Goal: Task Accomplishment & Management: Use online tool/utility

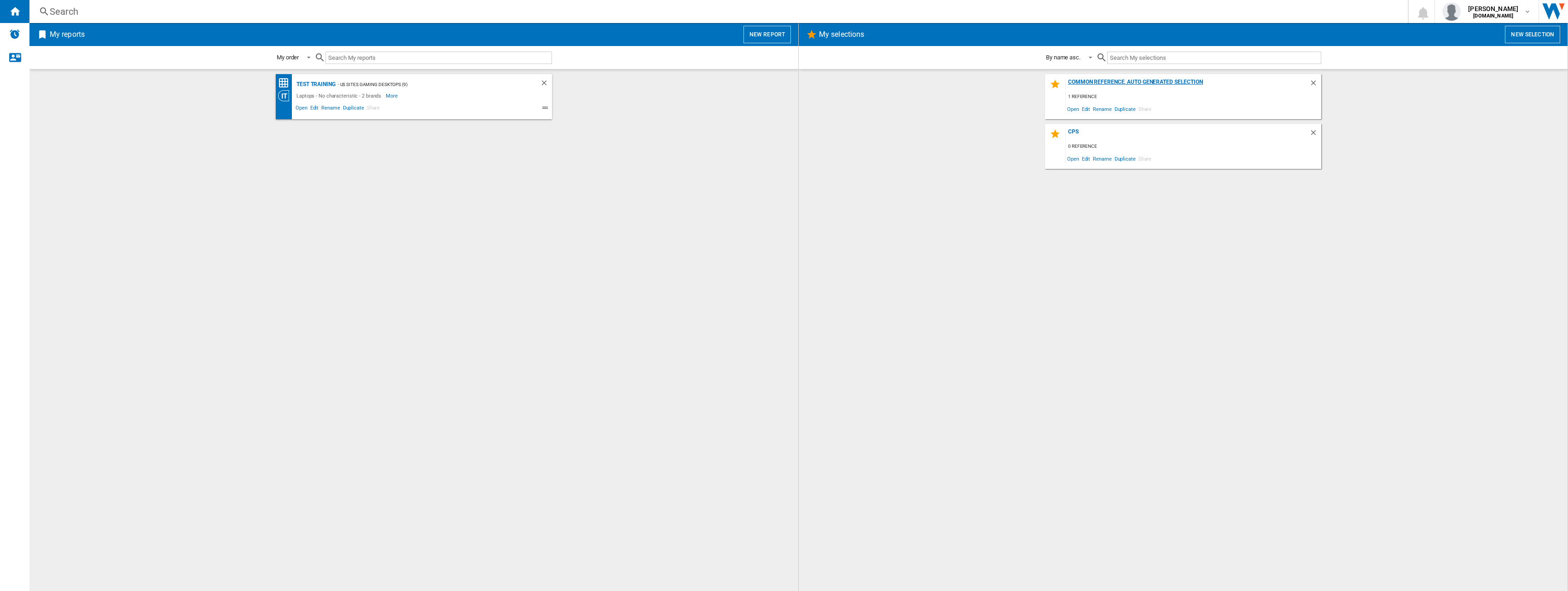
click at [1074, 82] on div "Common reference, auto generated selection" at bounding box center [1188, 85] width 243 height 12
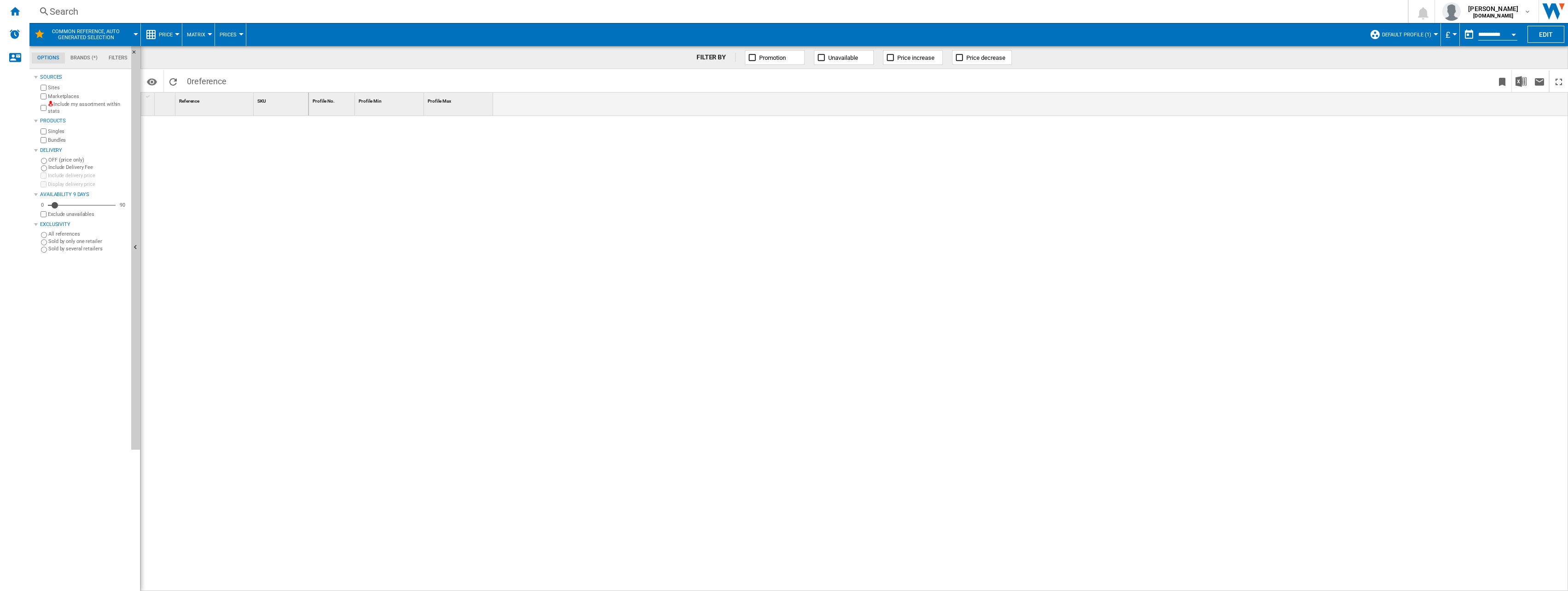
click at [56, 94] on label "Marketplaces" at bounding box center [88, 96] width 80 height 7
click at [18, 12] on ng-md-icon "Home" at bounding box center [15, 11] width 11 height 11
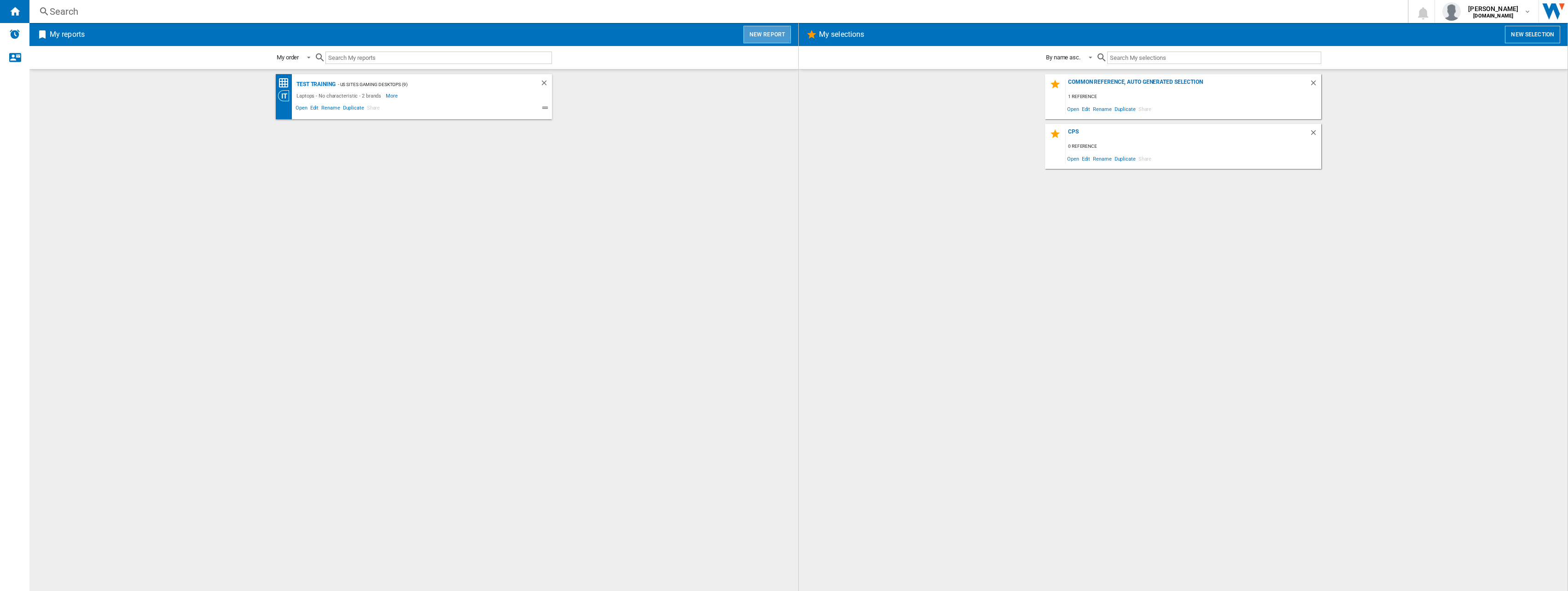
click at [764, 34] on button "New report" at bounding box center [767, 34] width 47 height 18
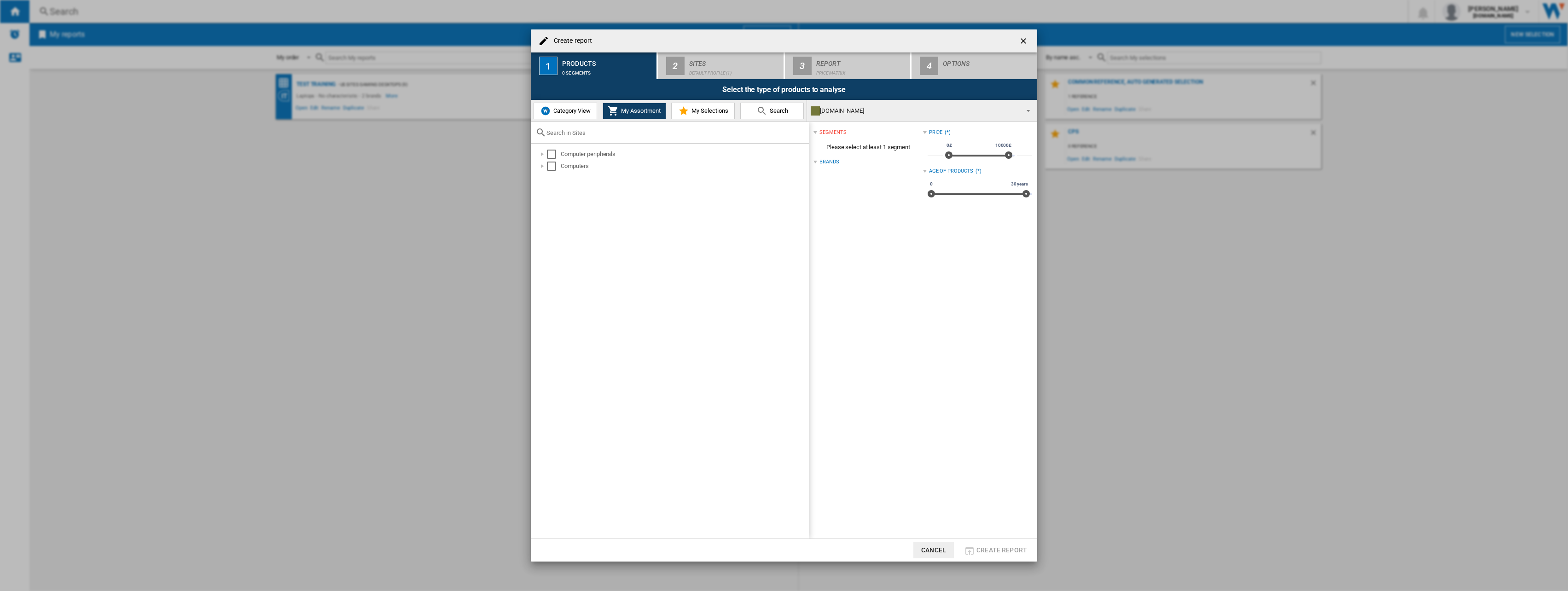
click at [704, 112] on span "My Selections" at bounding box center [709, 110] width 39 height 7
click at [640, 111] on span "My Assortment" at bounding box center [639, 110] width 42 height 7
click at [555, 166] on div "Select" at bounding box center [551, 166] width 9 height 9
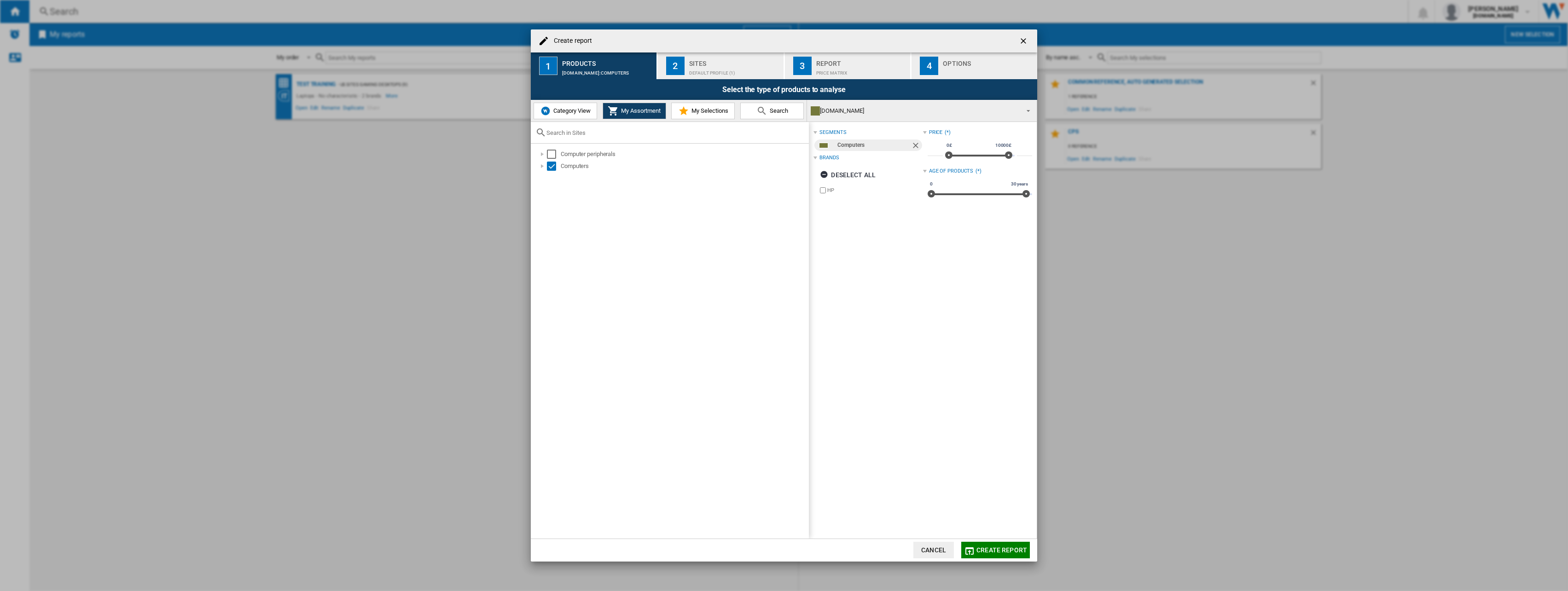
click at [1029, 107] on span at bounding box center [1026, 110] width 11 height 13
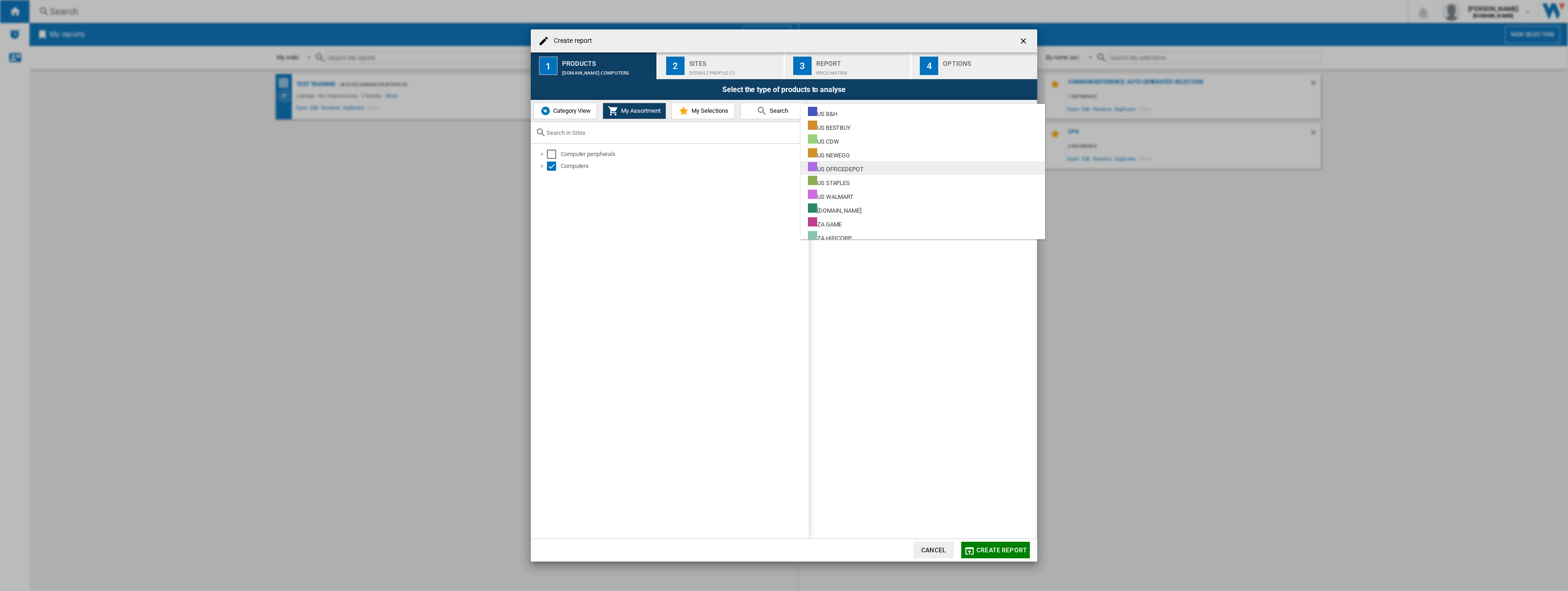
scroll to position [1738, 0]
click at [830, 155] on div "US CDW" at bounding box center [823, 154] width 31 height 12
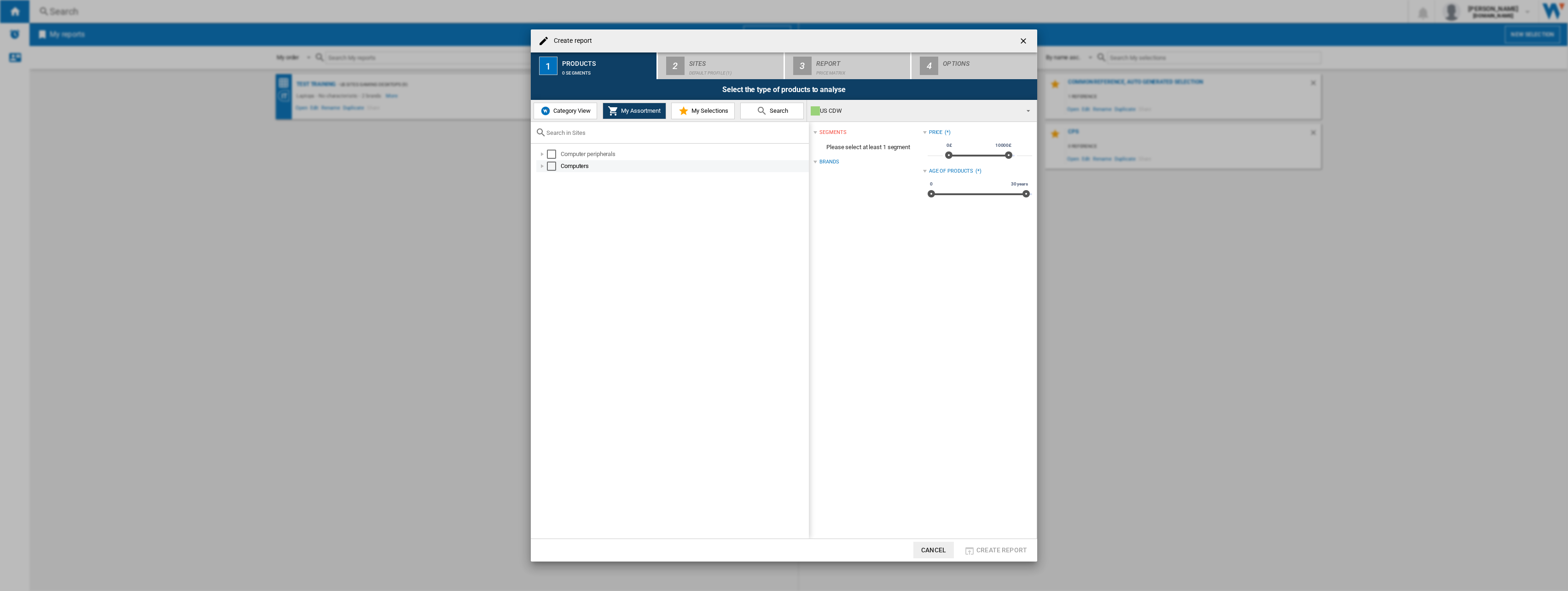
click at [552, 166] on div "Select" at bounding box center [551, 166] width 9 height 9
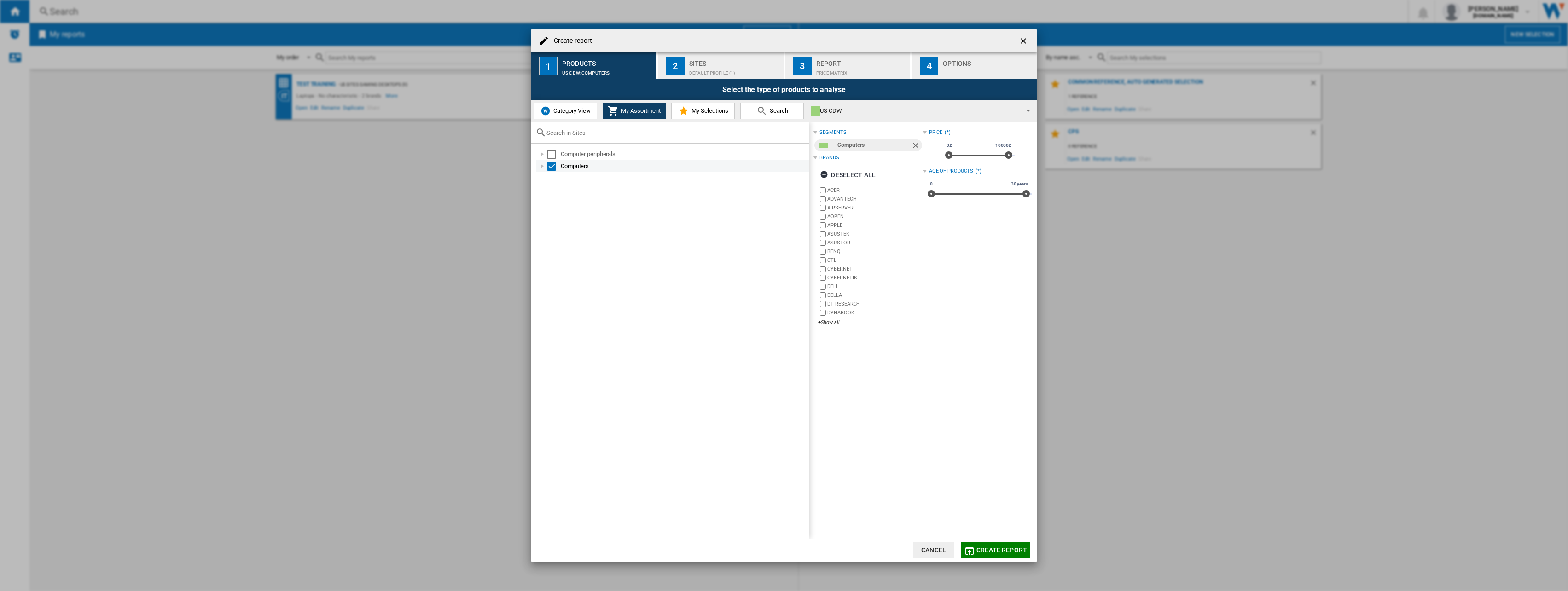
click at [541, 167] on div at bounding box center [542, 166] width 9 height 9
click at [707, 111] on span "My Selections" at bounding box center [709, 110] width 39 height 7
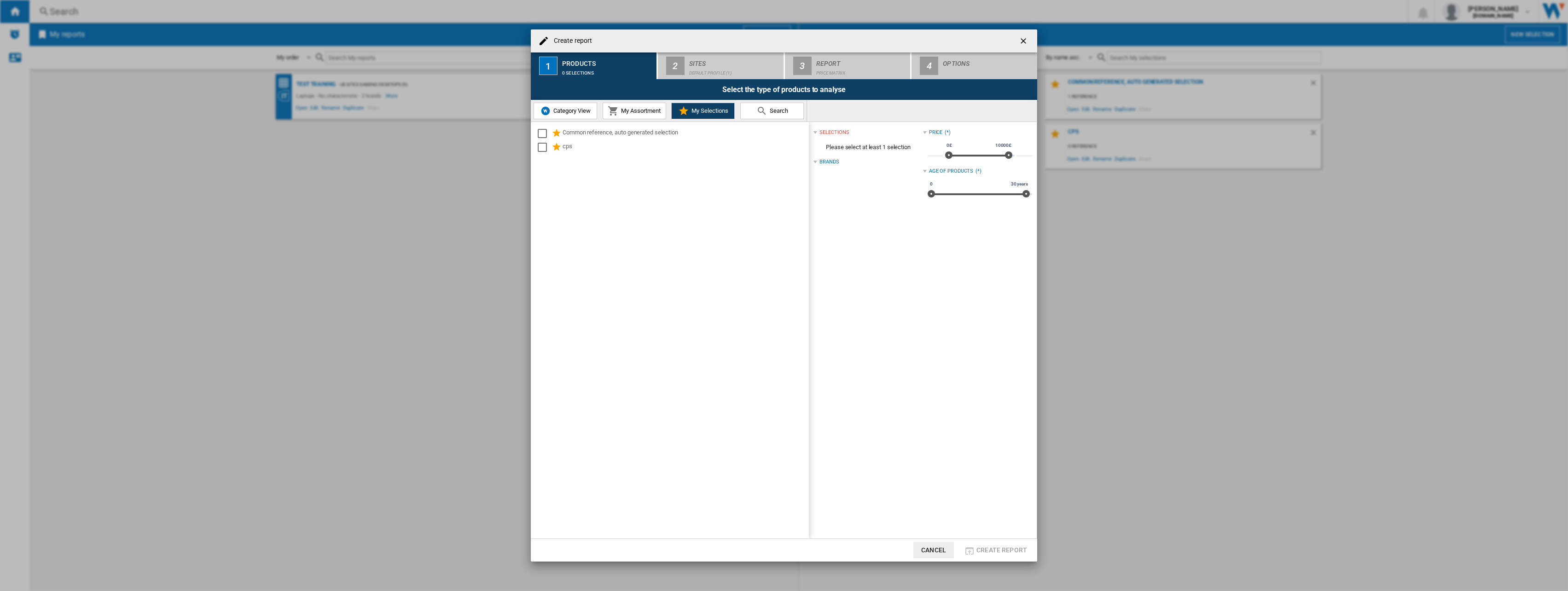
click at [657, 109] on span "My Assortment" at bounding box center [639, 110] width 42 height 7
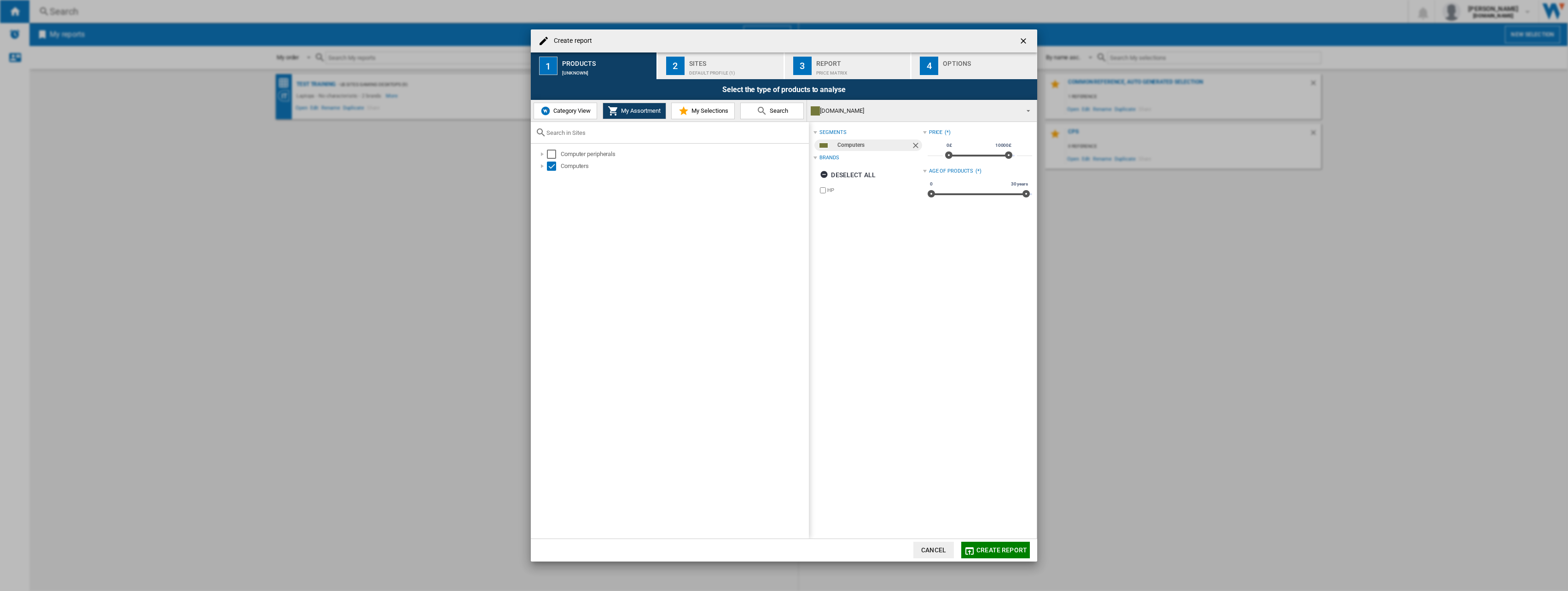
click at [1027, 110] on span at bounding box center [1026, 110] width 11 height 13
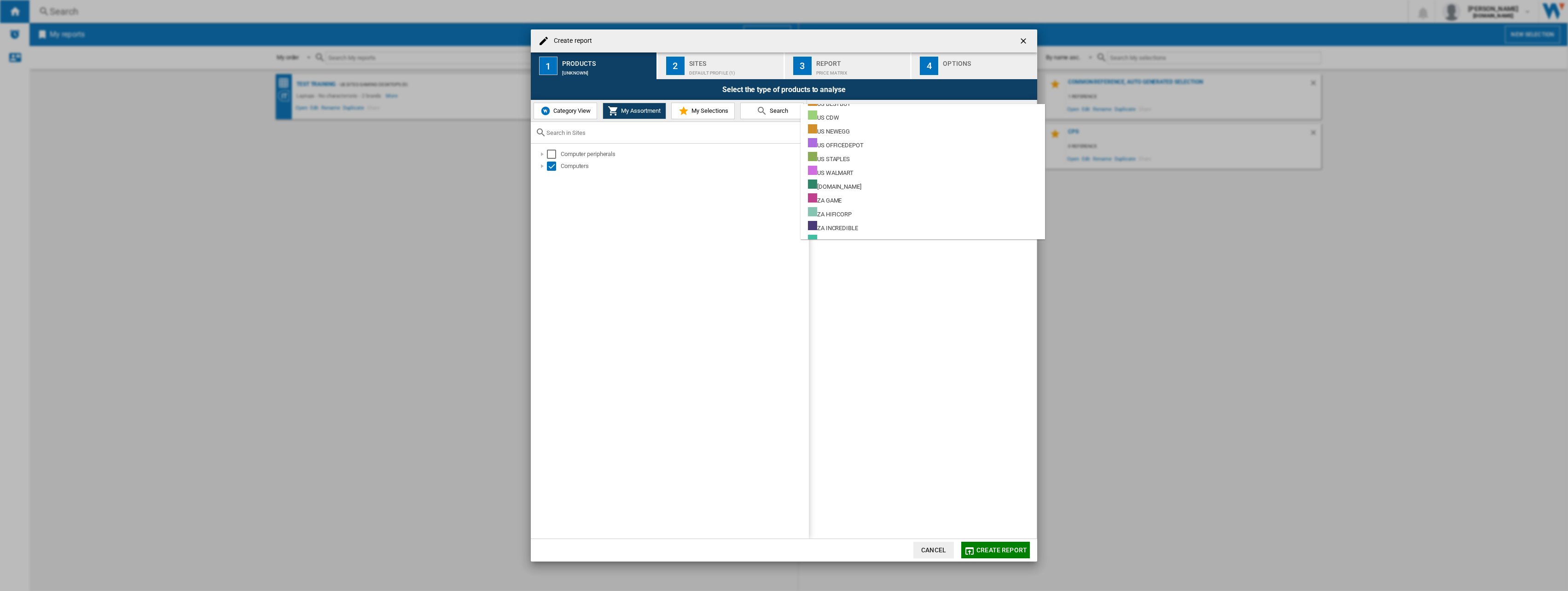
scroll to position [1784, 0]
click at [818, 107] on div "US CDW" at bounding box center [823, 108] width 31 height 12
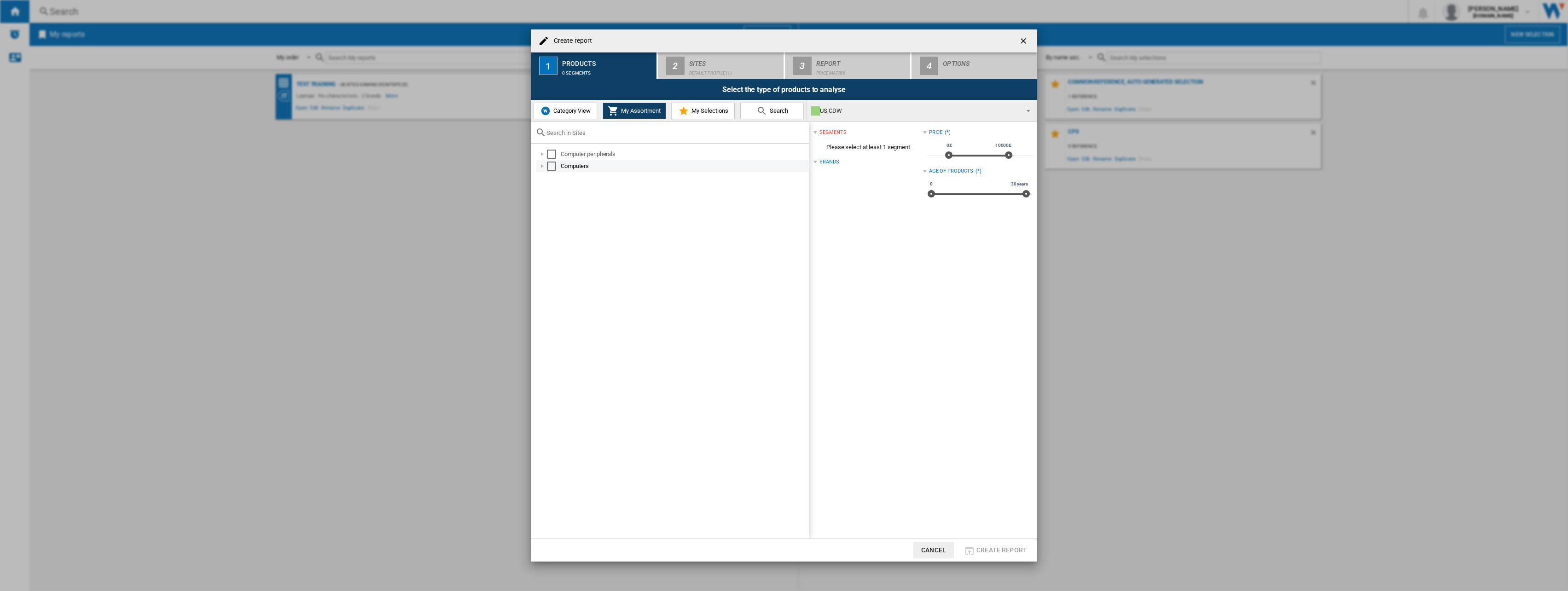
click at [563, 166] on div "Computers" at bounding box center [684, 166] width 247 height 9
click at [564, 108] on span "Category View" at bounding box center [570, 110] width 40 height 7
click at [547, 167] on div "Select" at bounding box center [547, 166] width 9 height 9
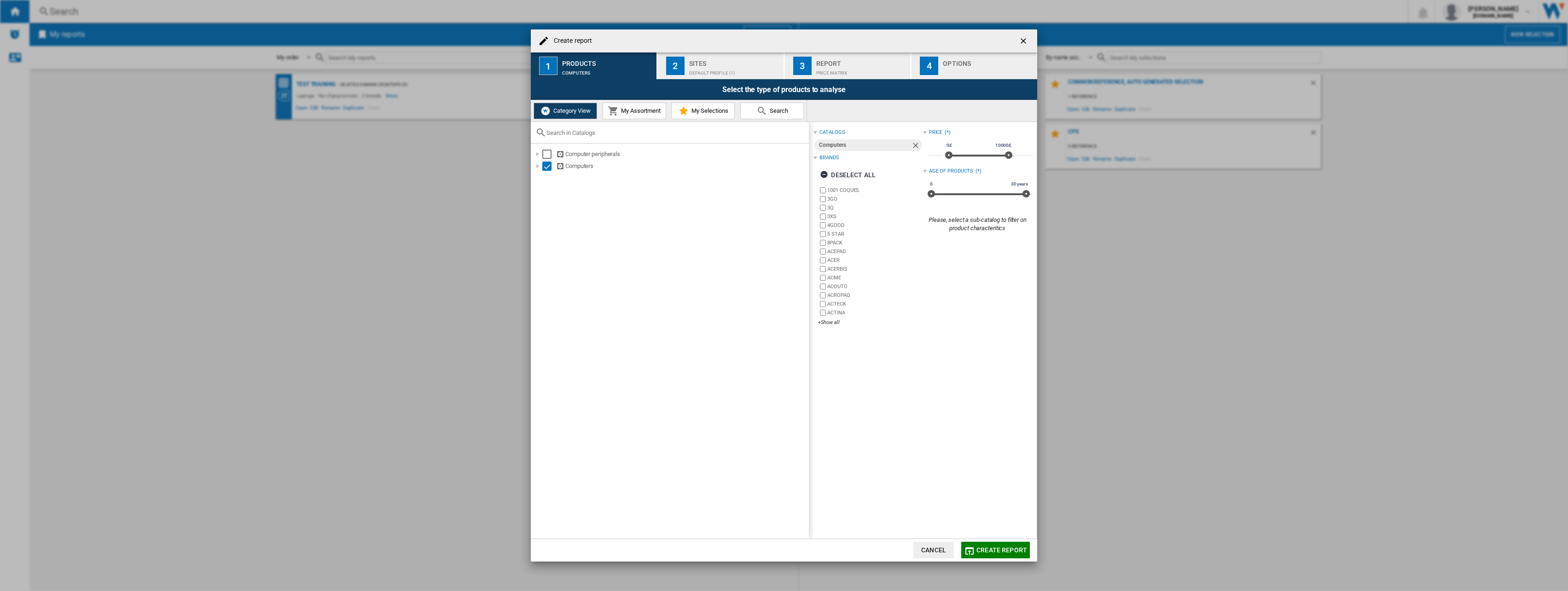
click at [702, 67] on div "Default profile (1)" at bounding box center [734, 71] width 91 height 10
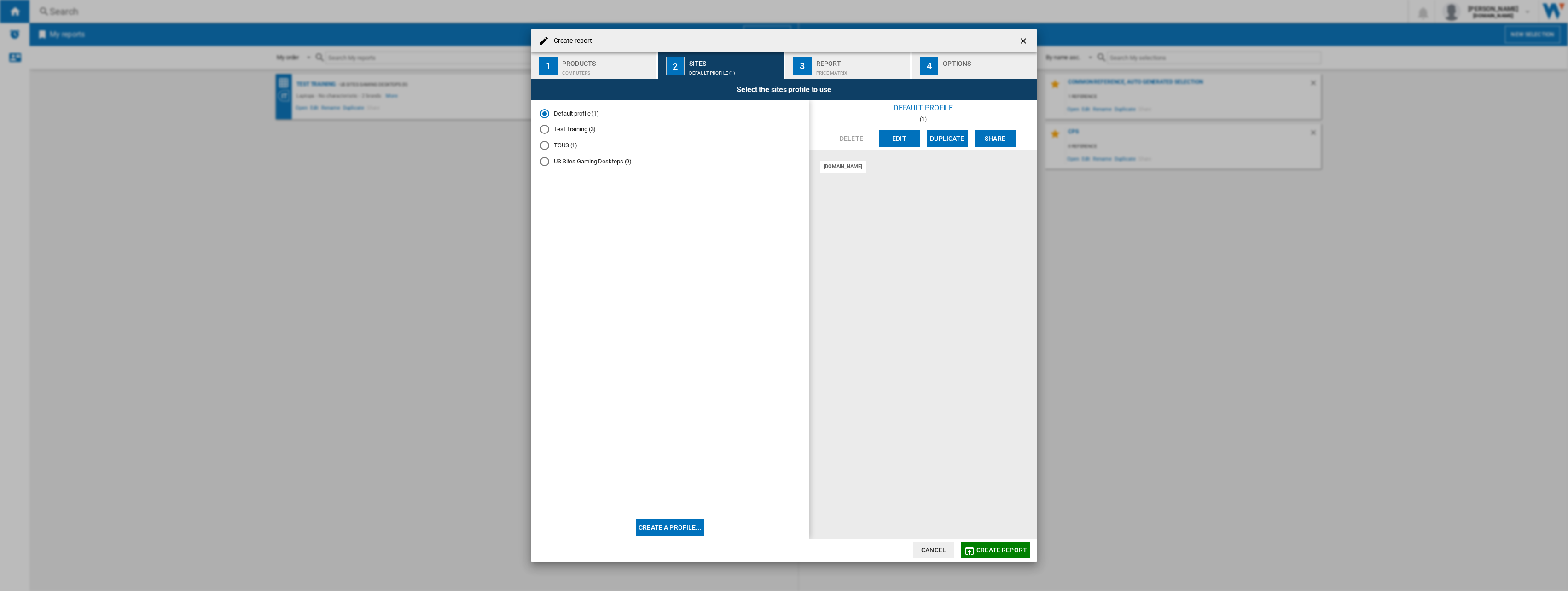
click at [900, 141] on button "Edit" at bounding box center [900, 138] width 41 height 16
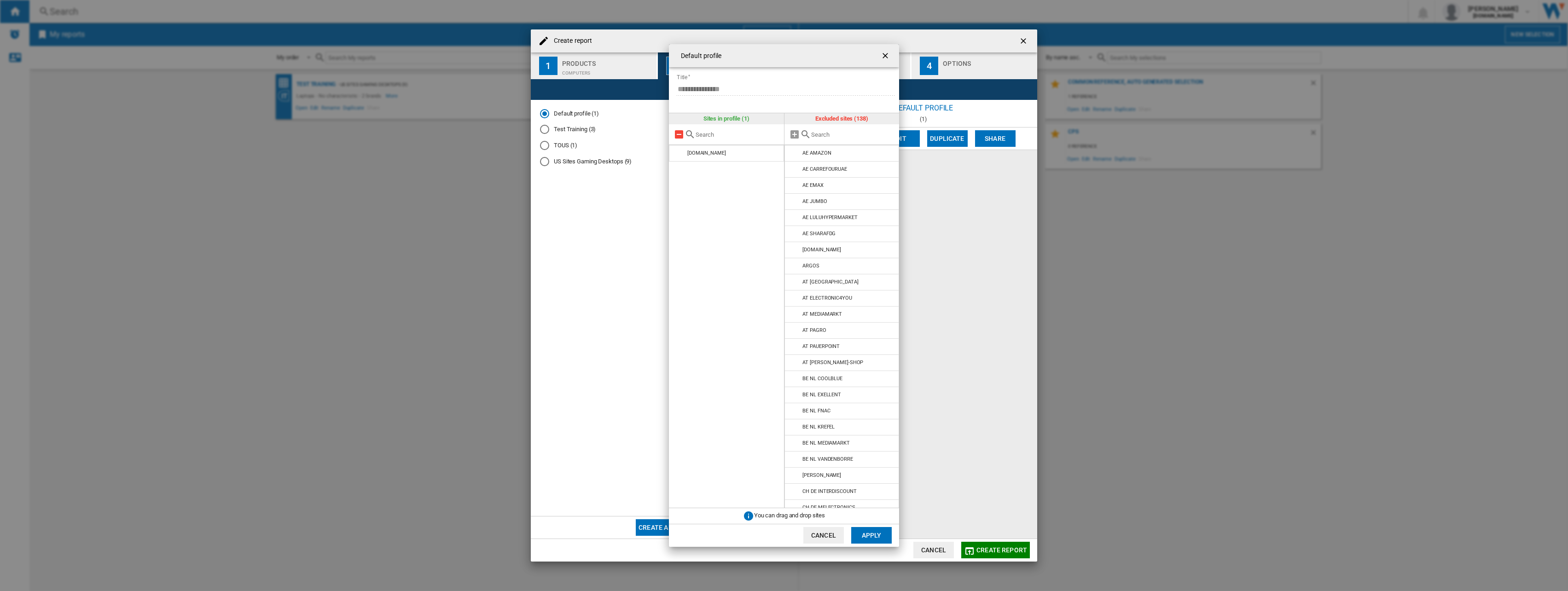
click at [677, 134] on md-icon at bounding box center [679, 135] width 11 height 11
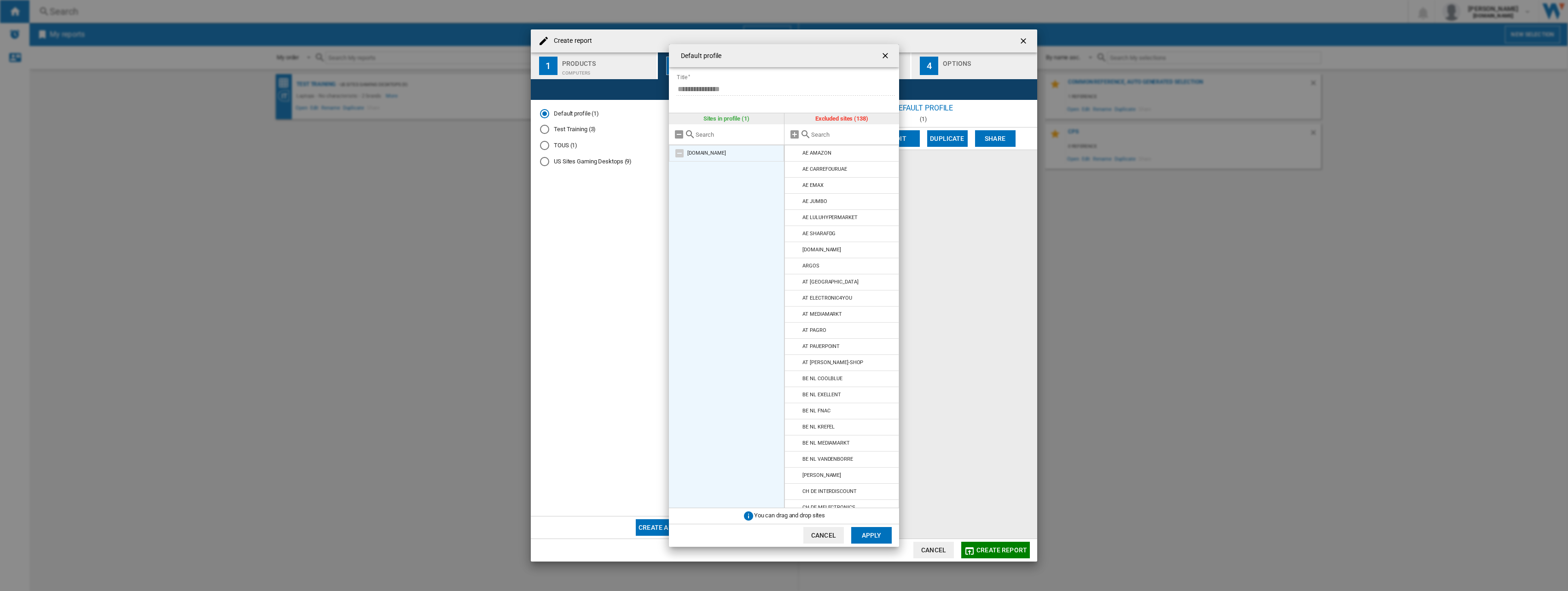
click at [681, 153] on md-icon at bounding box center [679, 153] width 11 height 11
click at [696, 152] on div "[DOMAIN_NAME]" at bounding box center [707, 153] width 39 height 6
click at [678, 153] on md-icon at bounding box center [679, 153] width 11 height 11
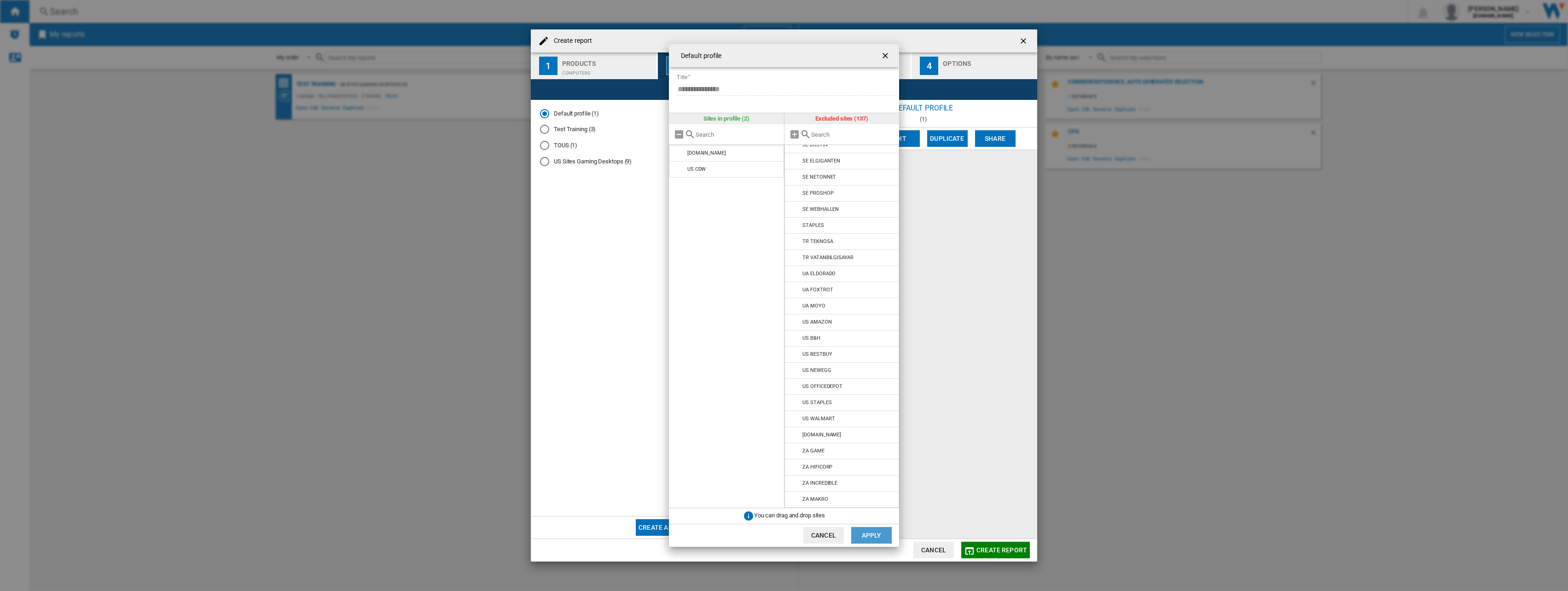
click at [875, 534] on button "Apply" at bounding box center [871, 535] width 41 height 16
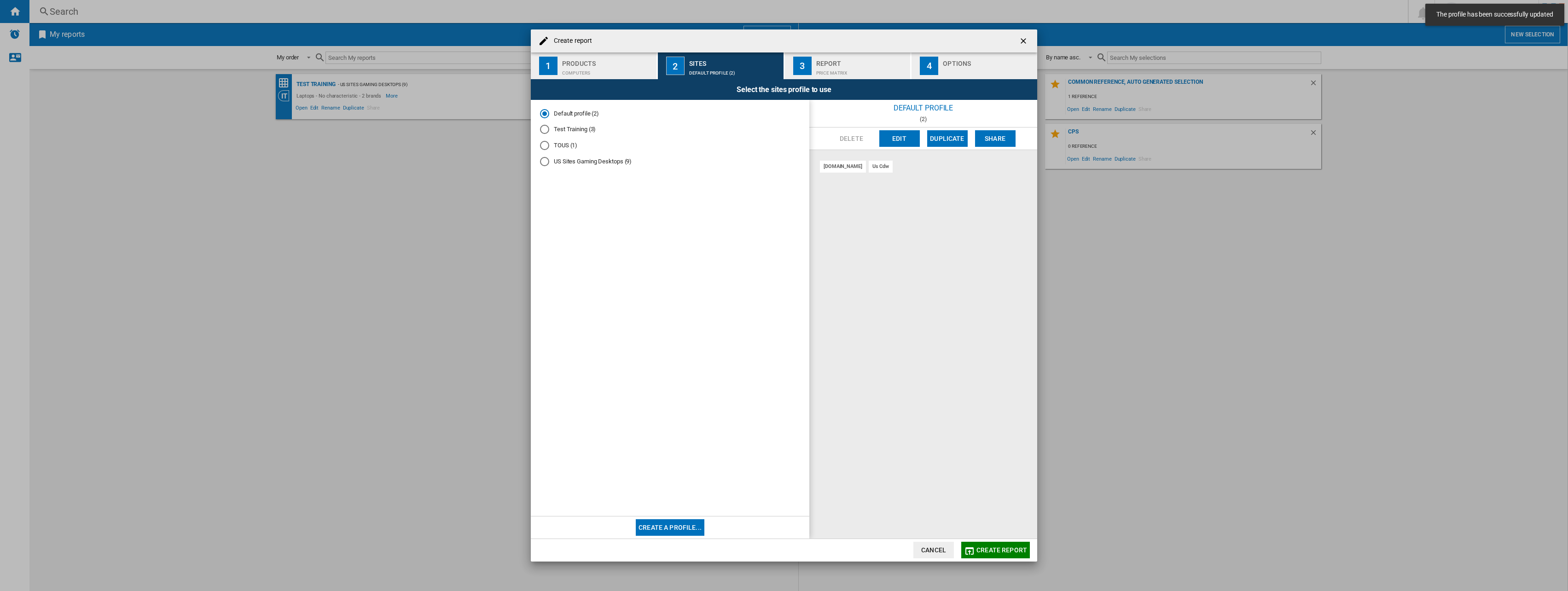
click at [827, 67] on div "Price Matrix" at bounding box center [861, 71] width 91 height 10
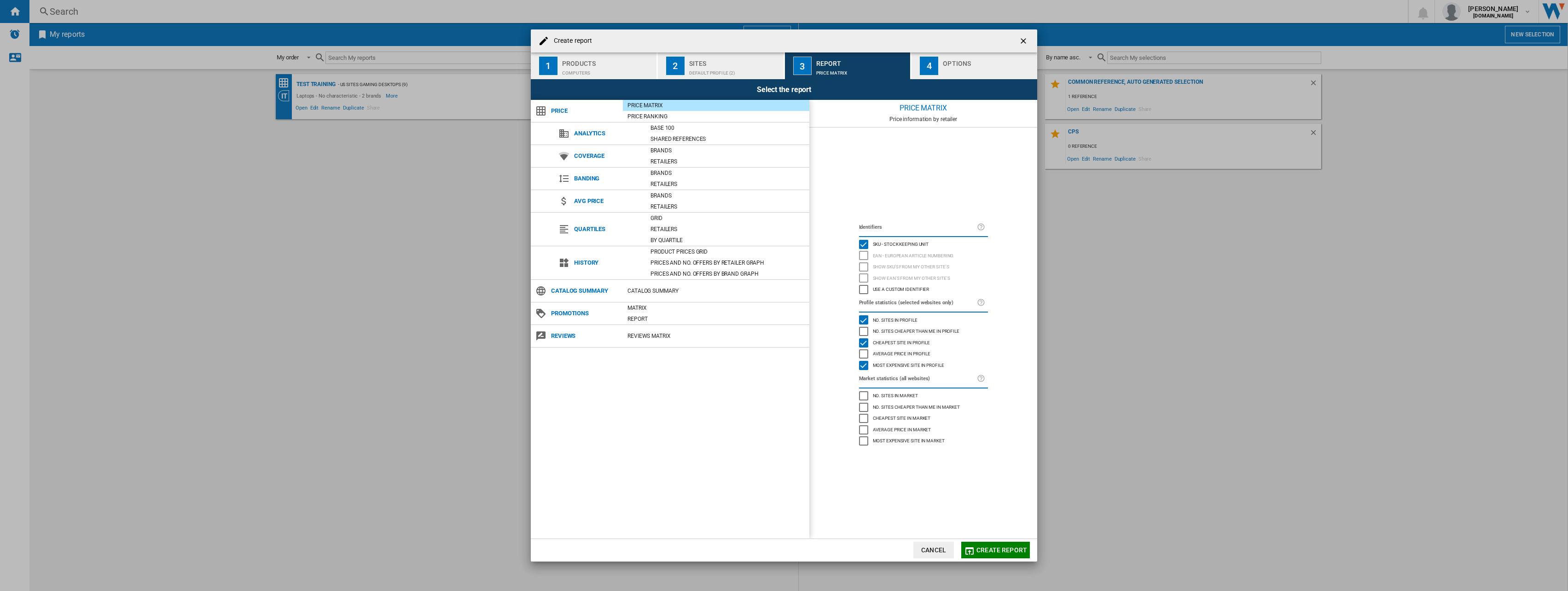
click at [947, 63] on div "Options" at bounding box center [988, 61] width 91 height 10
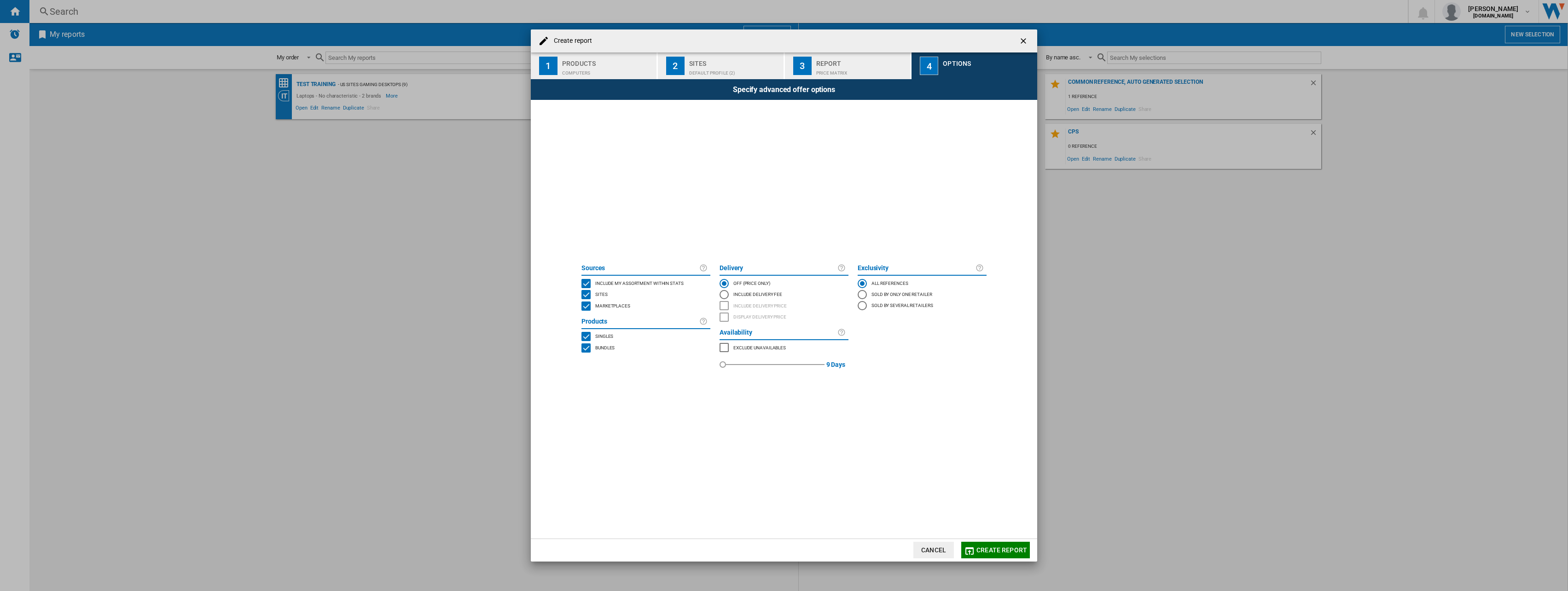
click at [816, 65] on div "Report" at bounding box center [861, 61] width 91 height 10
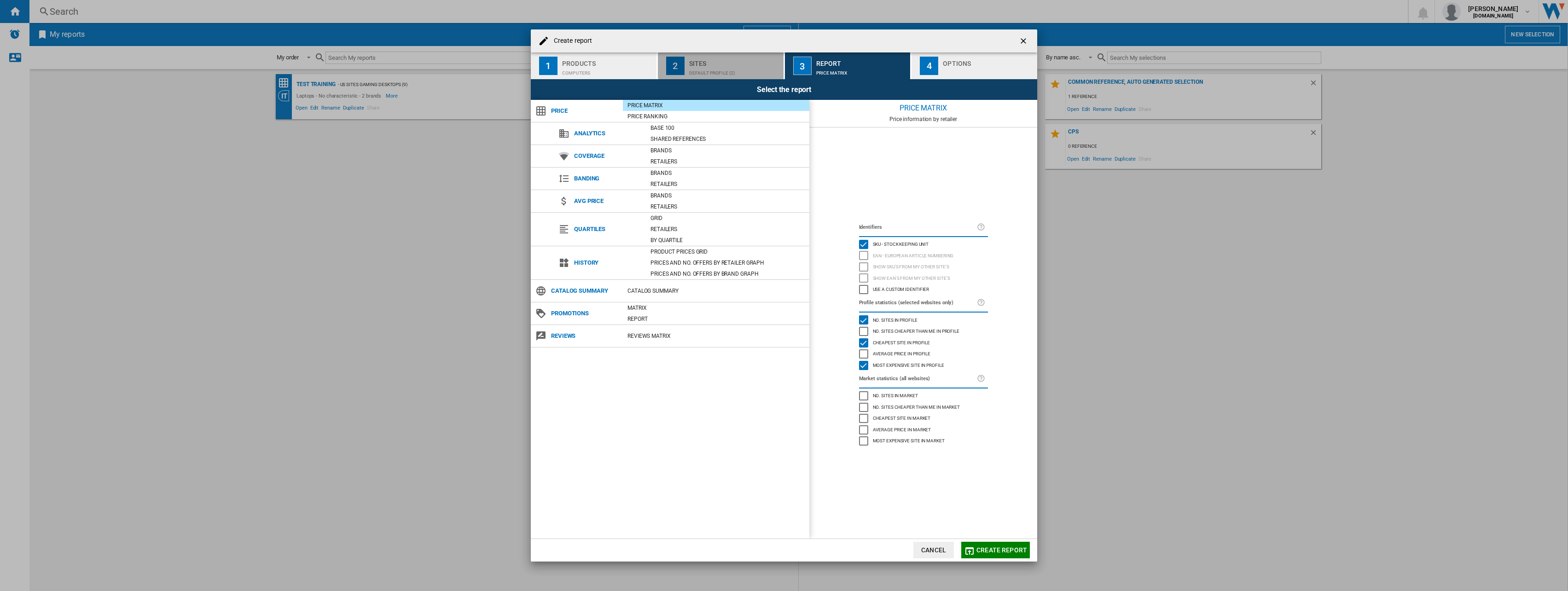
click at [739, 66] on div "Default profile (2)" at bounding box center [734, 71] width 91 height 10
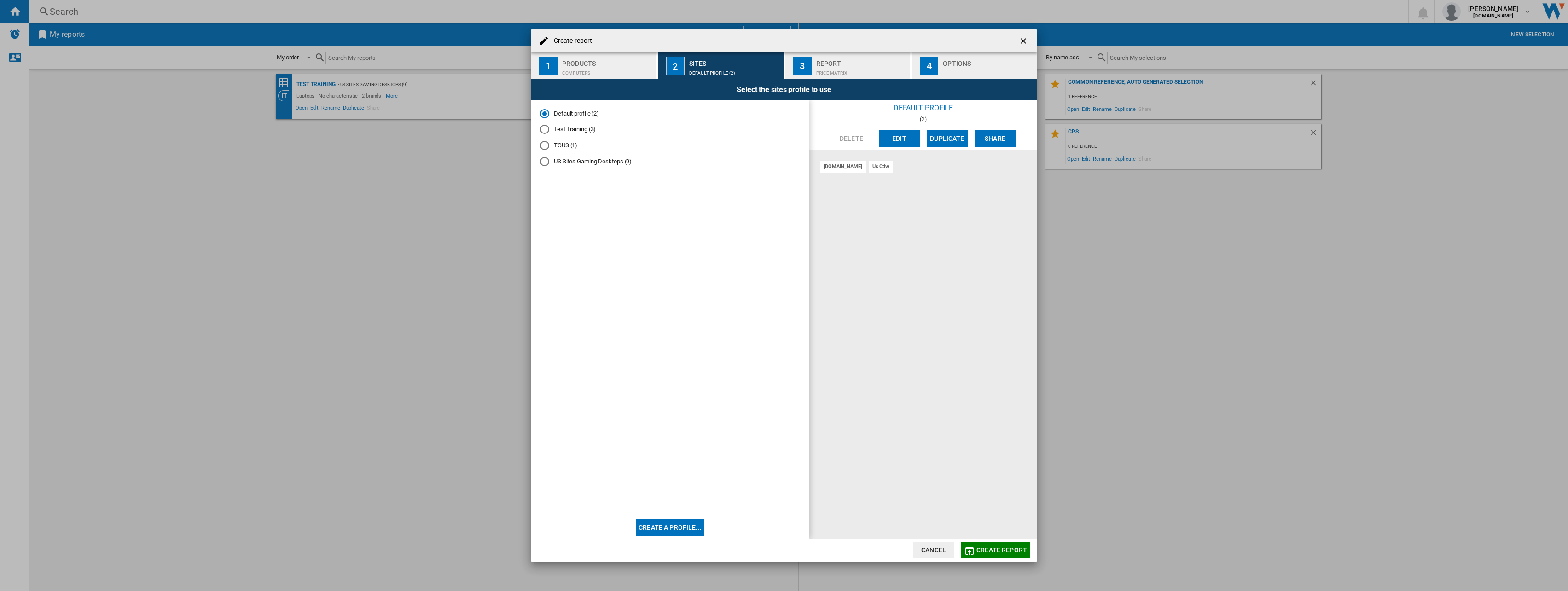
click at [550, 61] on div "1" at bounding box center [548, 66] width 18 height 18
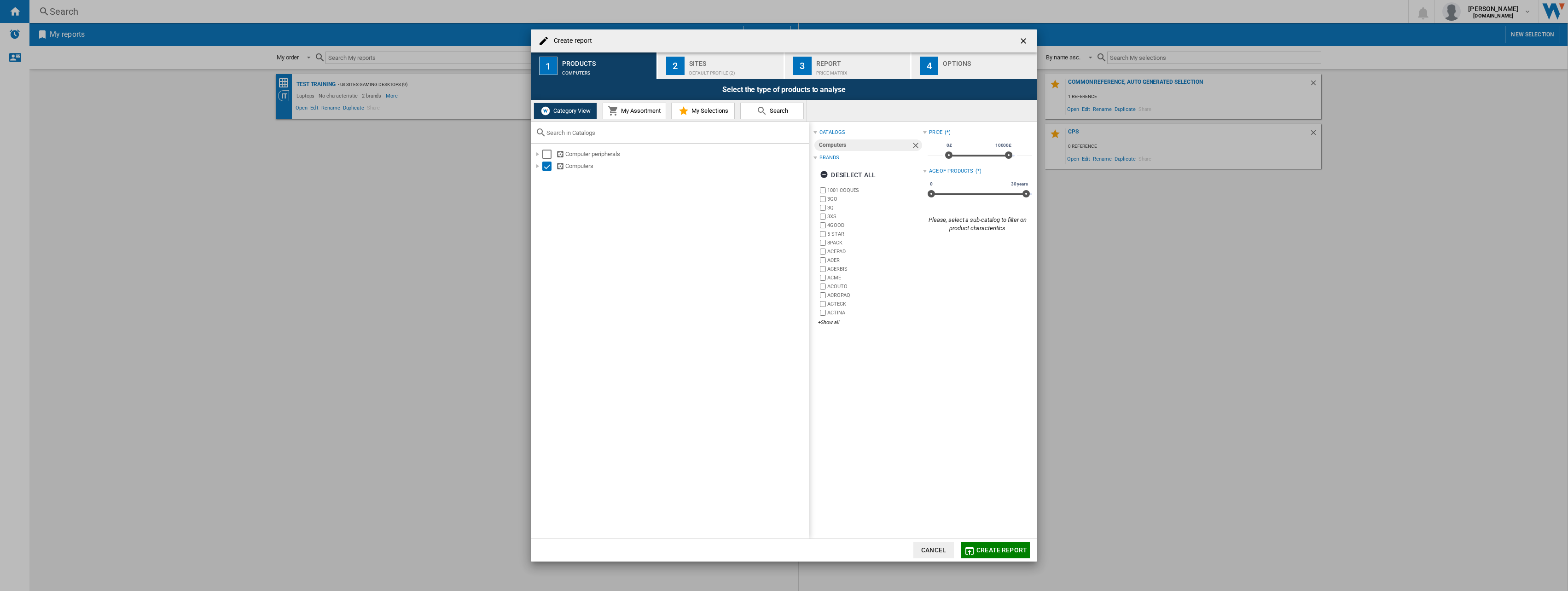
click at [697, 113] on span "My Selections" at bounding box center [709, 110] width 39 height 7
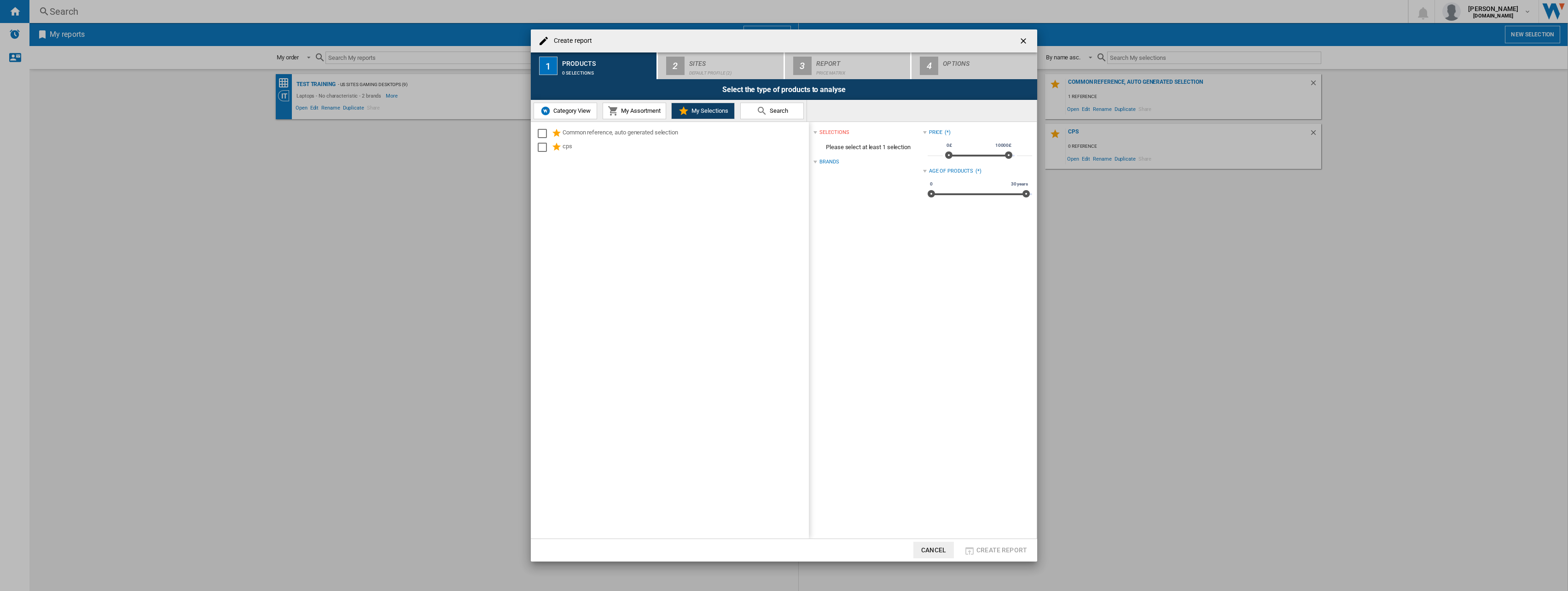
click at [615, 109] on md-icon at bounding box center [613, 111] width 11 height 11
click at [549, 166] on div "Select" at bounding box center [551, 166] width 9 height 9
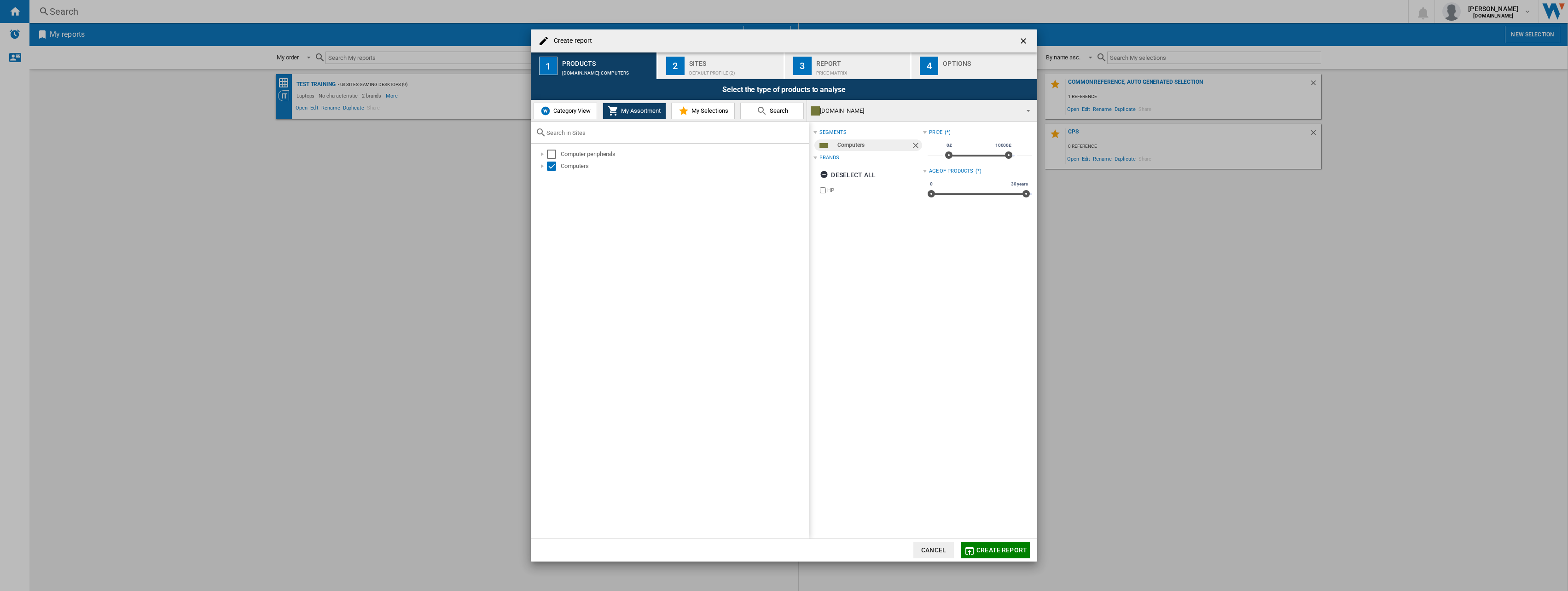
click at [709, 111] on span "My Selections" at bounding box center [709, 110] width 39 height 7
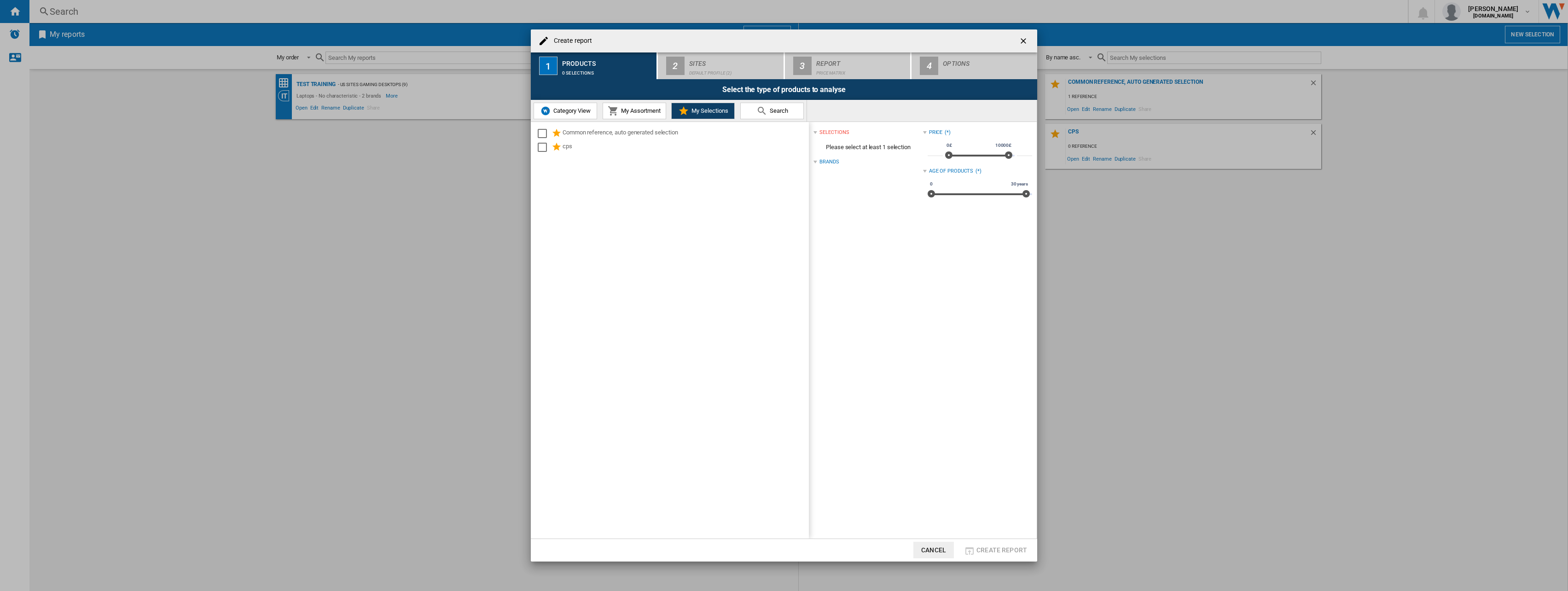
click at [660, 110] on span "My Assortment" at bounding box center [639, 110] width 42 height 7
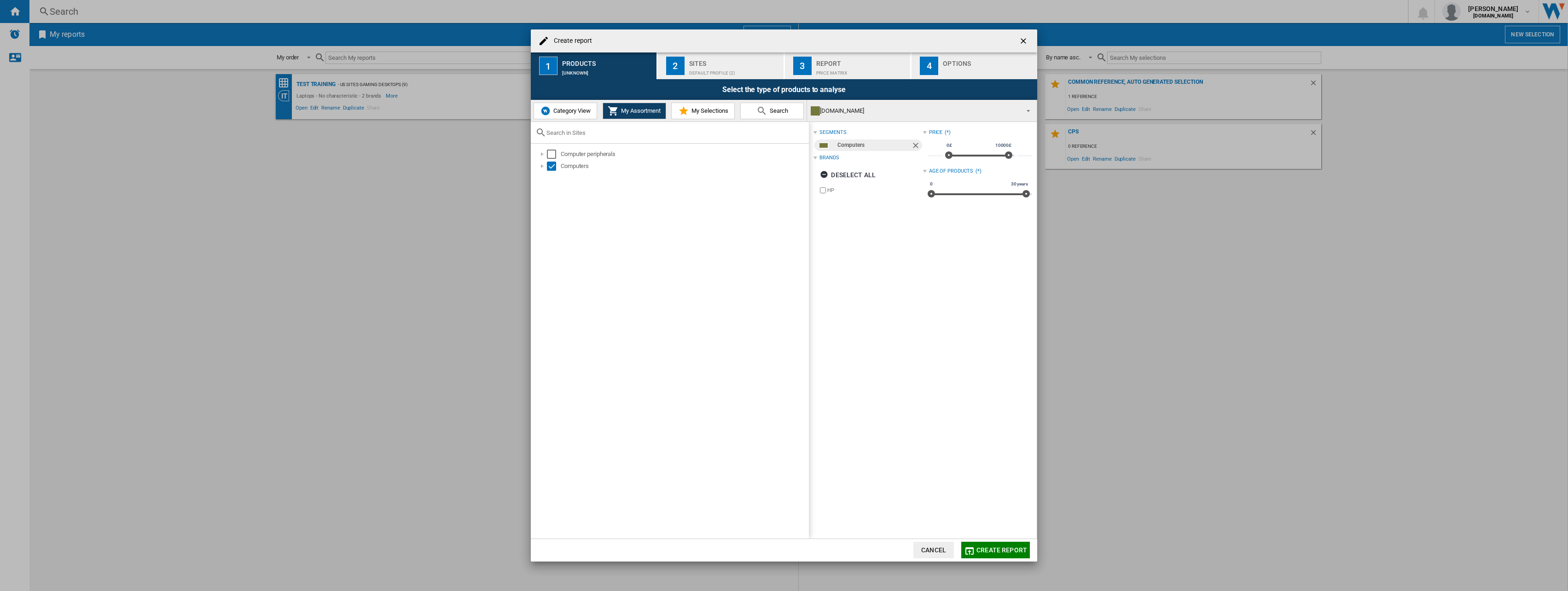
click at [1026, 107] on span at bounding box center [1026, 110] width 11 height 13
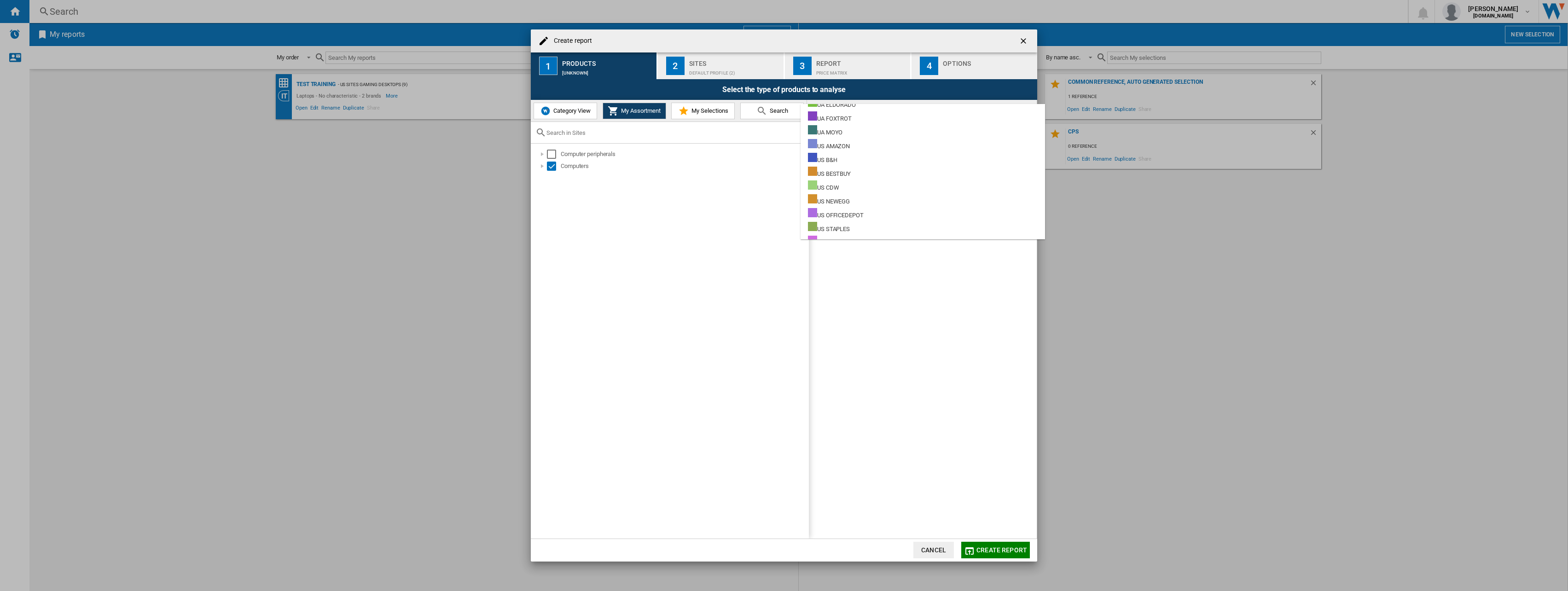
scroll to position [1692, 0]
click at [813, 199] on div at bounding box center [812, 198] width 9 height 9
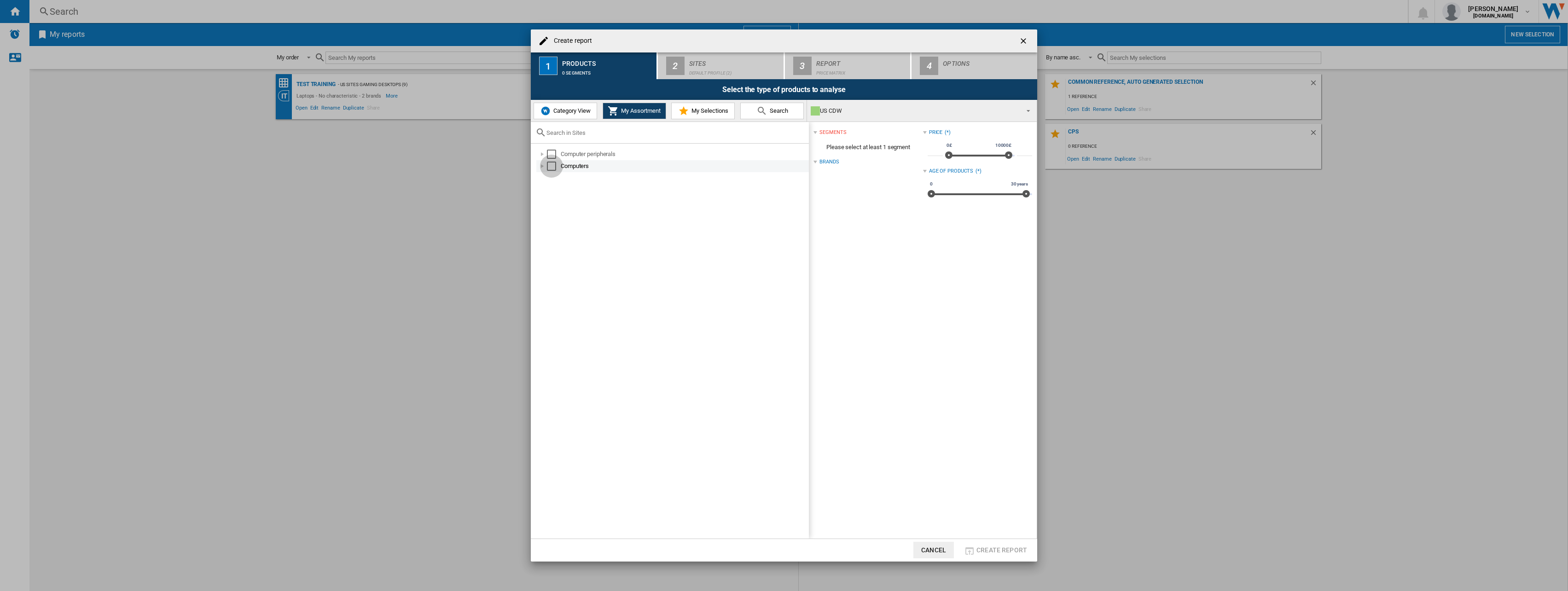
click at [554, 167] on div "Select" at bounding box center [551, 166] width 9 height 9
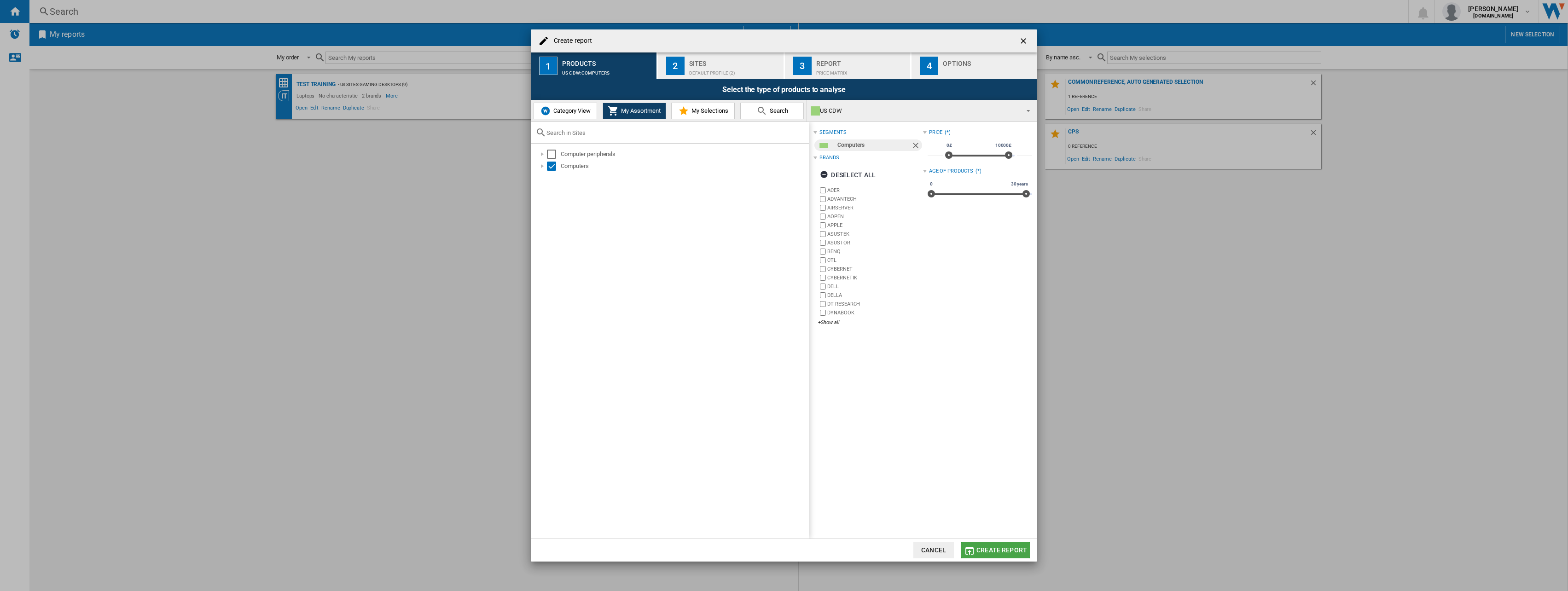
click at [999, 547] on span "Create report" at bounding box center [1001, 550] width 51 height 7
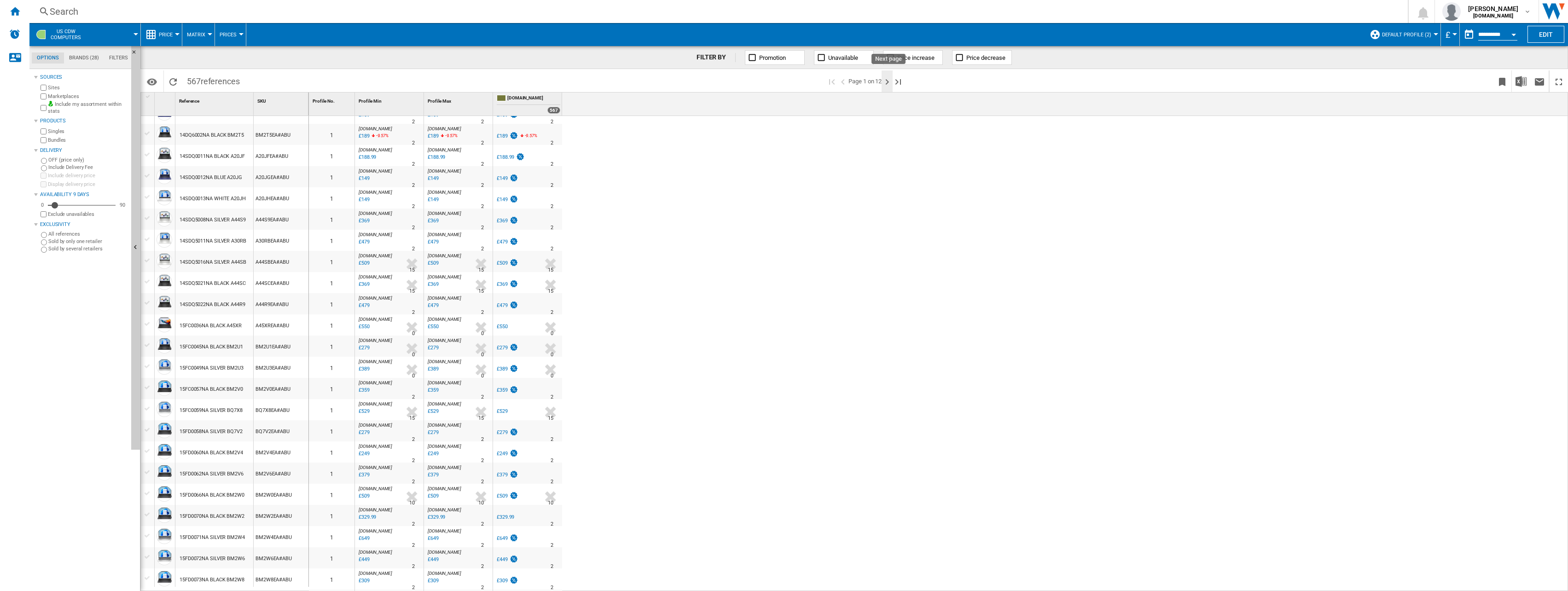
click at [887, 82] on ng-md-icon "Next page" at bounding box center [887, 82] width 11 height 11
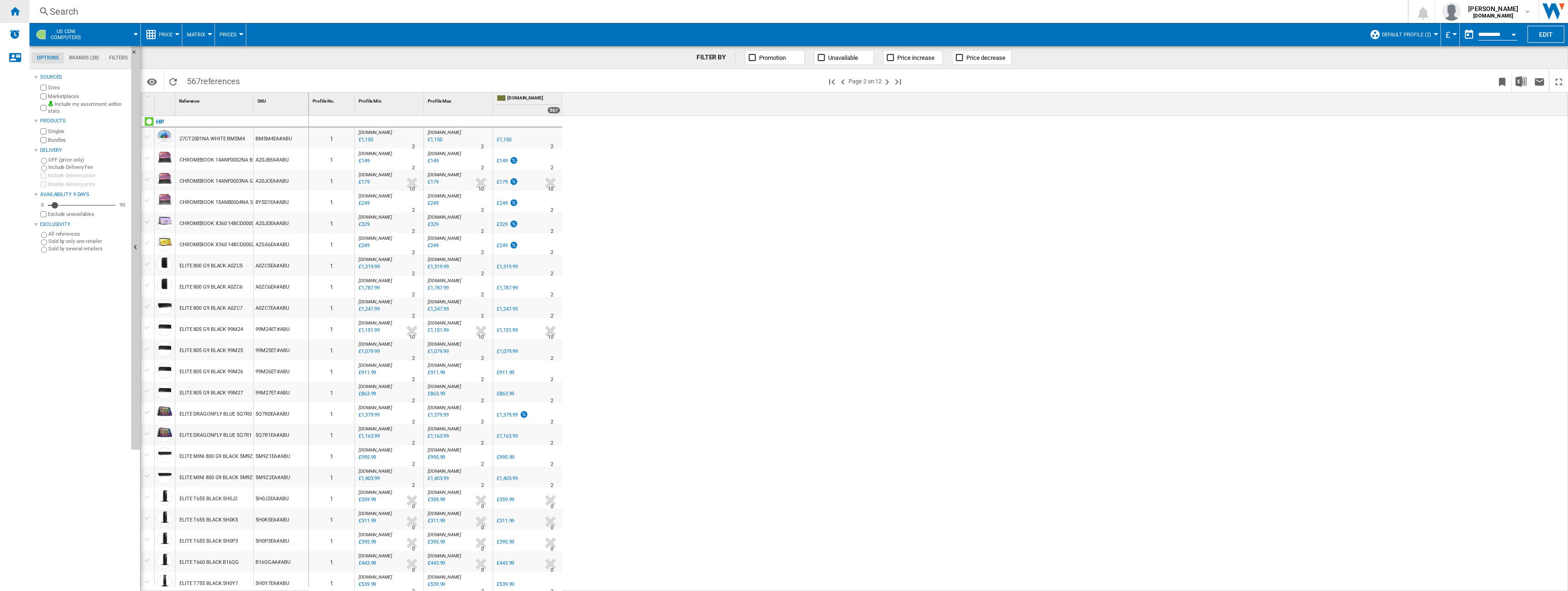
click at [21, 10] on div "Home" at bounding box center [15, 12] width 29 height 23
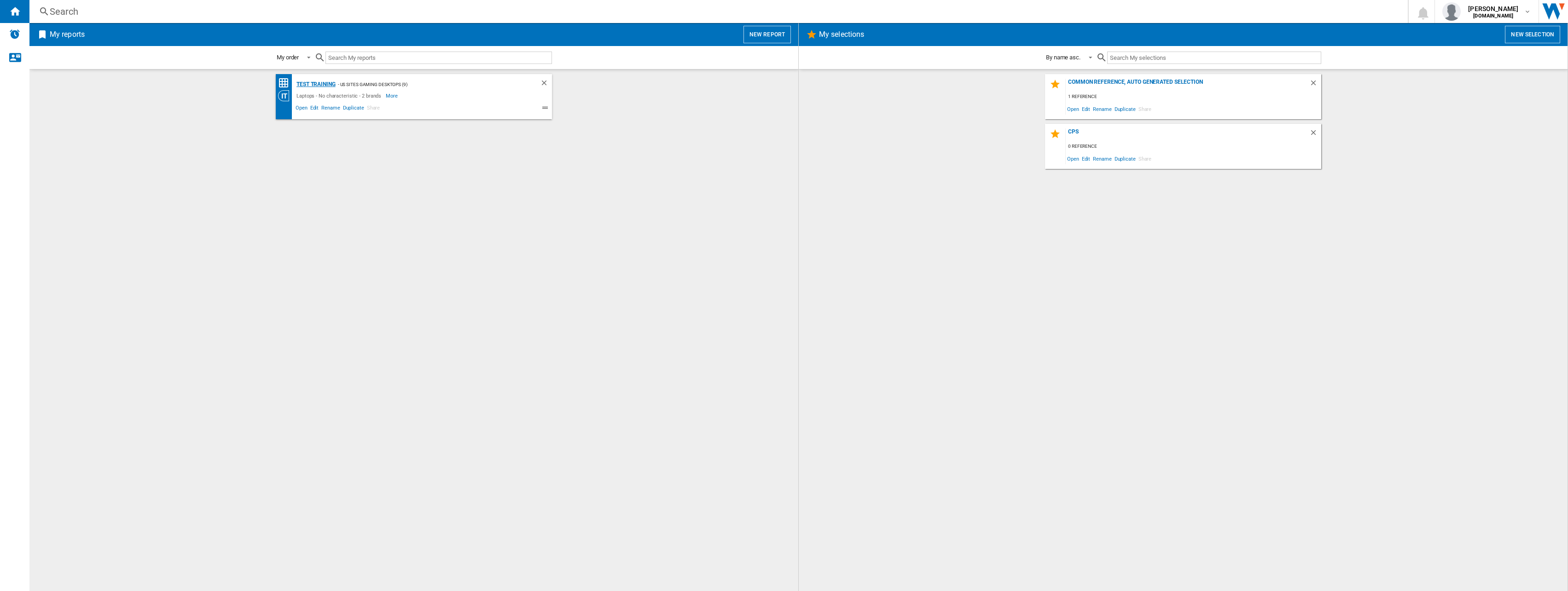
click at [321, 84] on div "Test Training" at bounding box center [315, 84] width 41 height 12
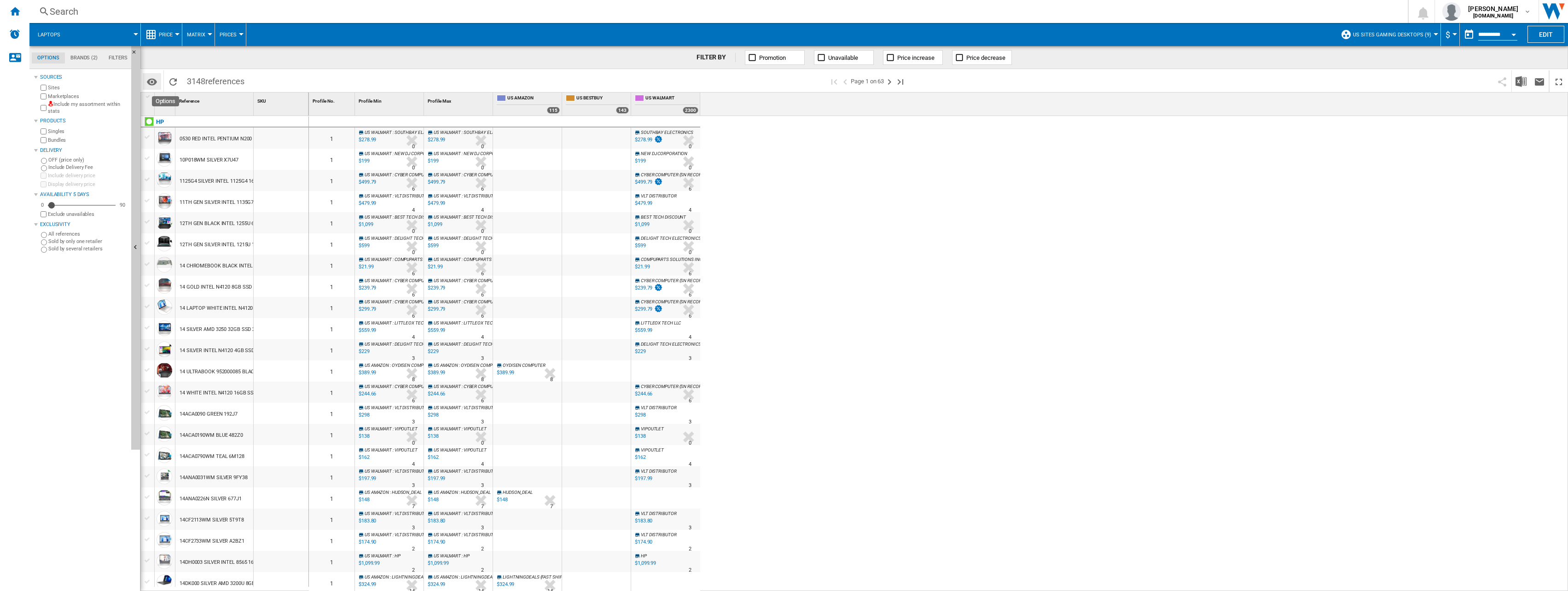
click at [155, 81] on md-icon "Options" at bounding box center [152, 82] width 11 height 11
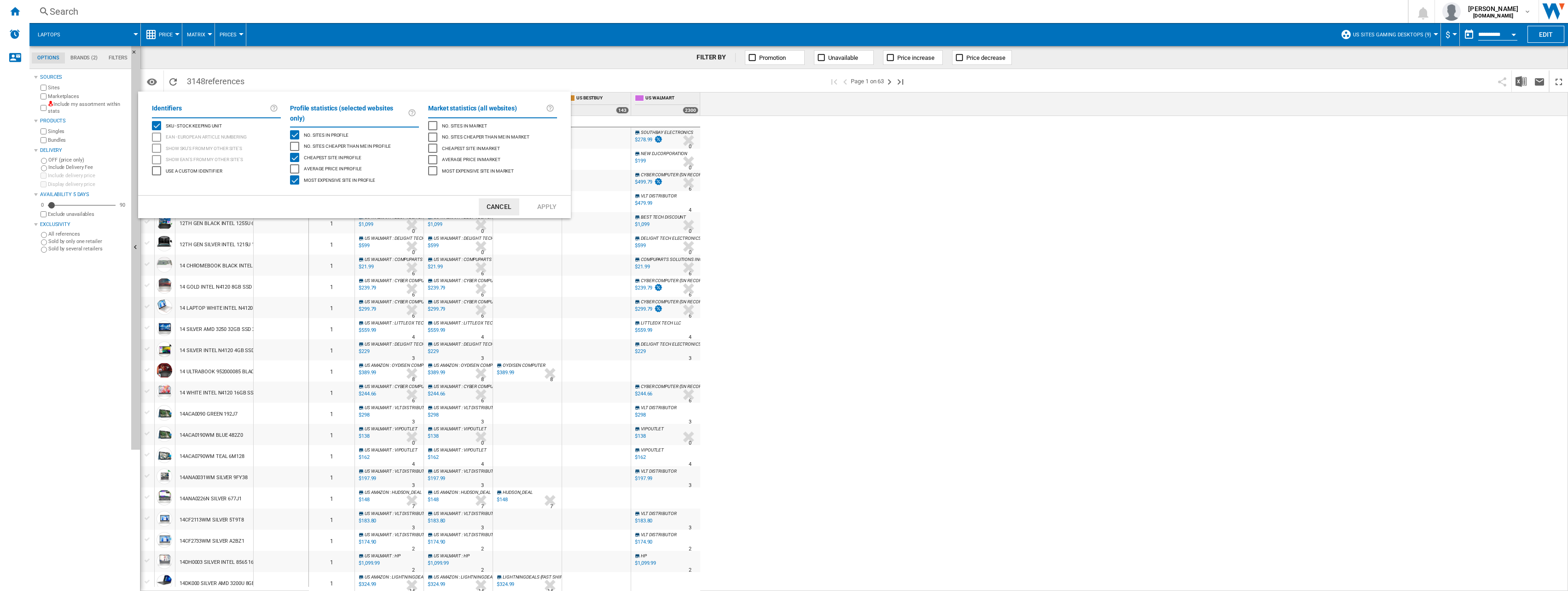
click at [183, 172] on span "Use a custom identifier" at bounding box center [194, 170] width 57 height 7
click at [545, 198] on button "Apply" at bounding box center [547, 207] width 41 height 17
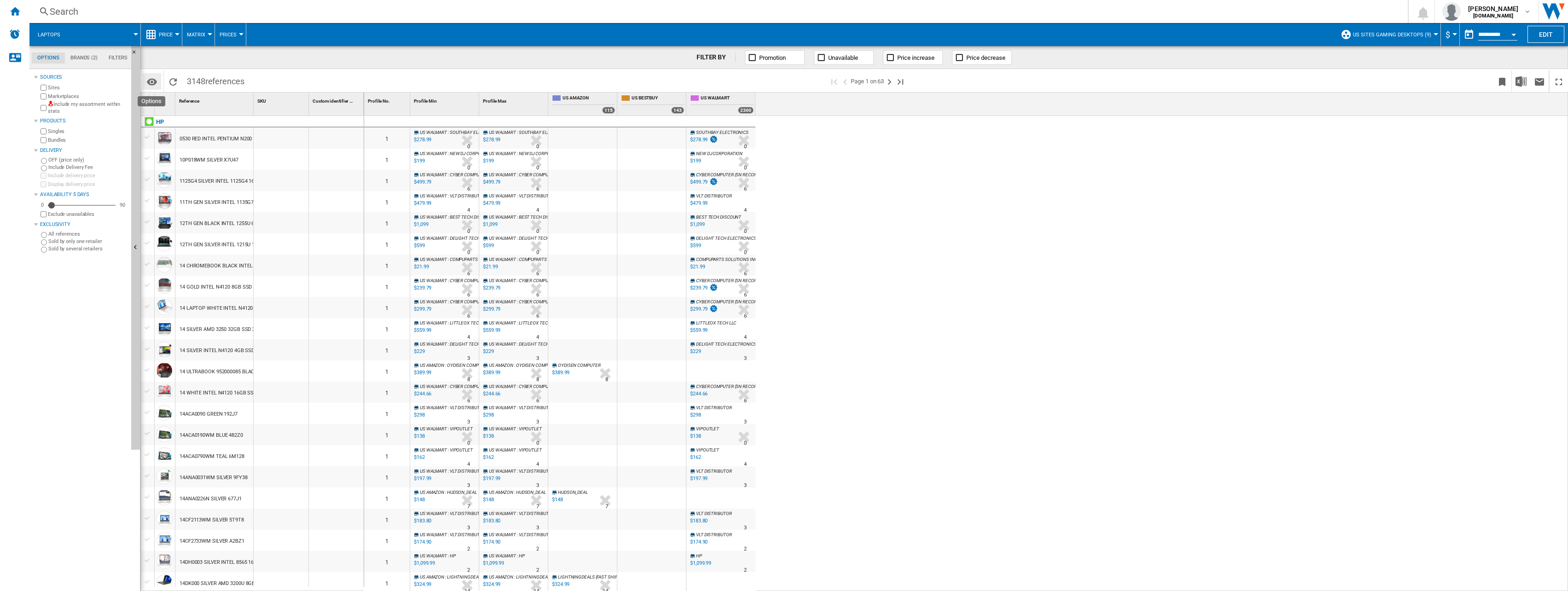
click at [150, 82] on md-icon "Options" at bounding box center [152, 82] width 11 height 11
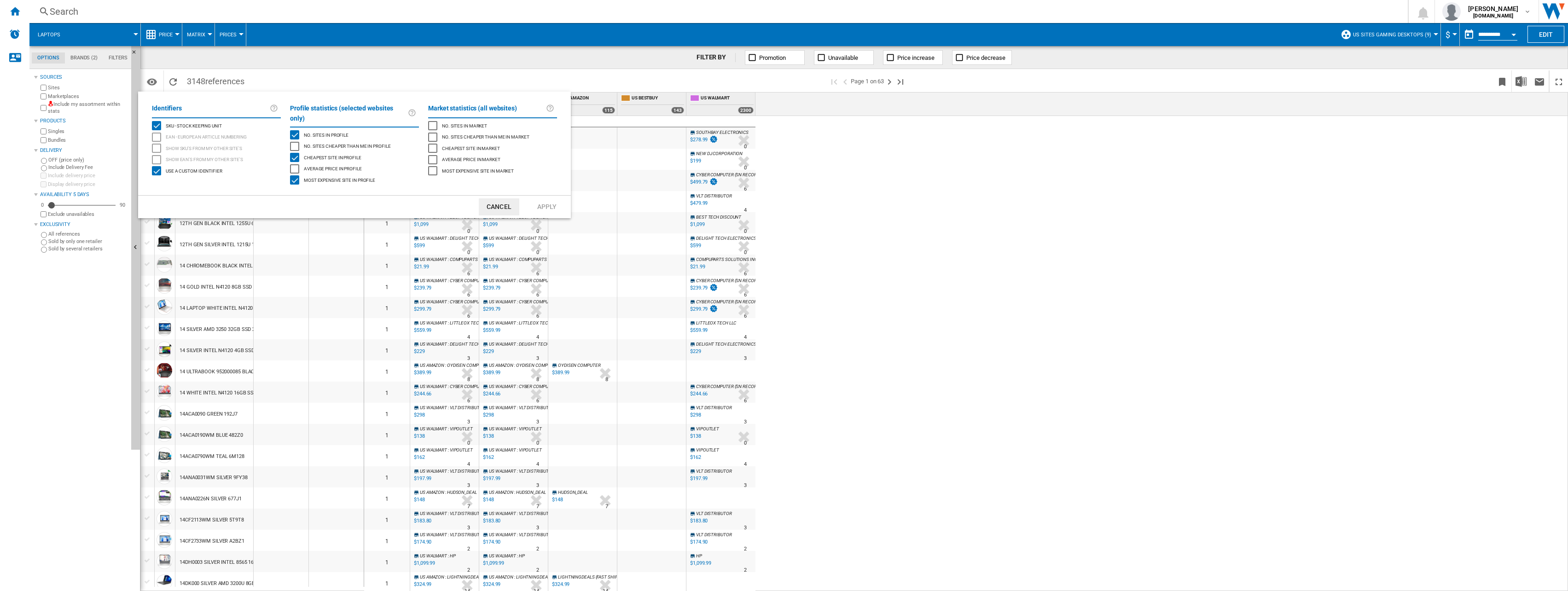
click at [499, 201] on button "Cancel" at bounding box center [499, 207] width 41 height 17
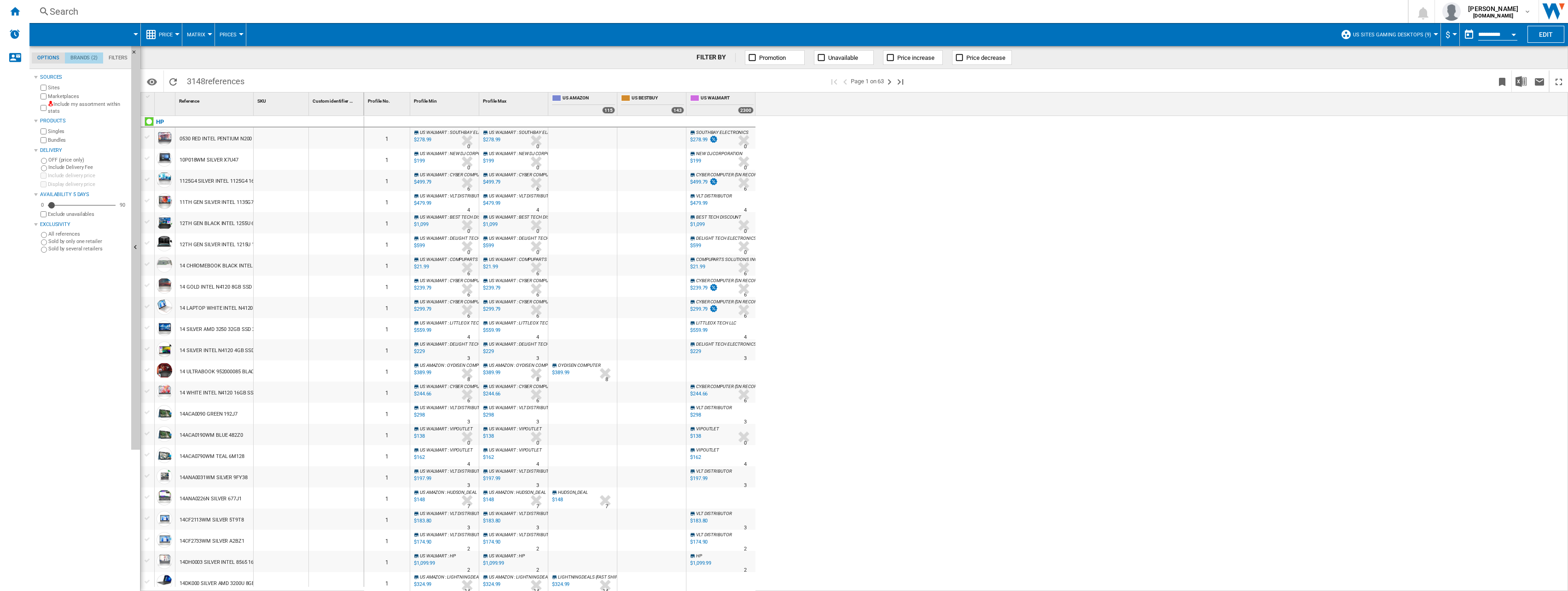
click at [80, 55] on md-tab-item "Brands (2)" at bounding box center [84, 58] width 38 height 11
click at [116, 56] on md-tab-item "Filters" at bounding box center [117, 58] width 30 height 11
click at [42, 54] on md-tab-item "Options" at bounding box center [48, 58] width 33 height 11
click at [769, 58] on span "Promotion" at bounding box center [772, 57] width 27 height 7
